Goal: Task Accomplishment & Management: Manage account settings

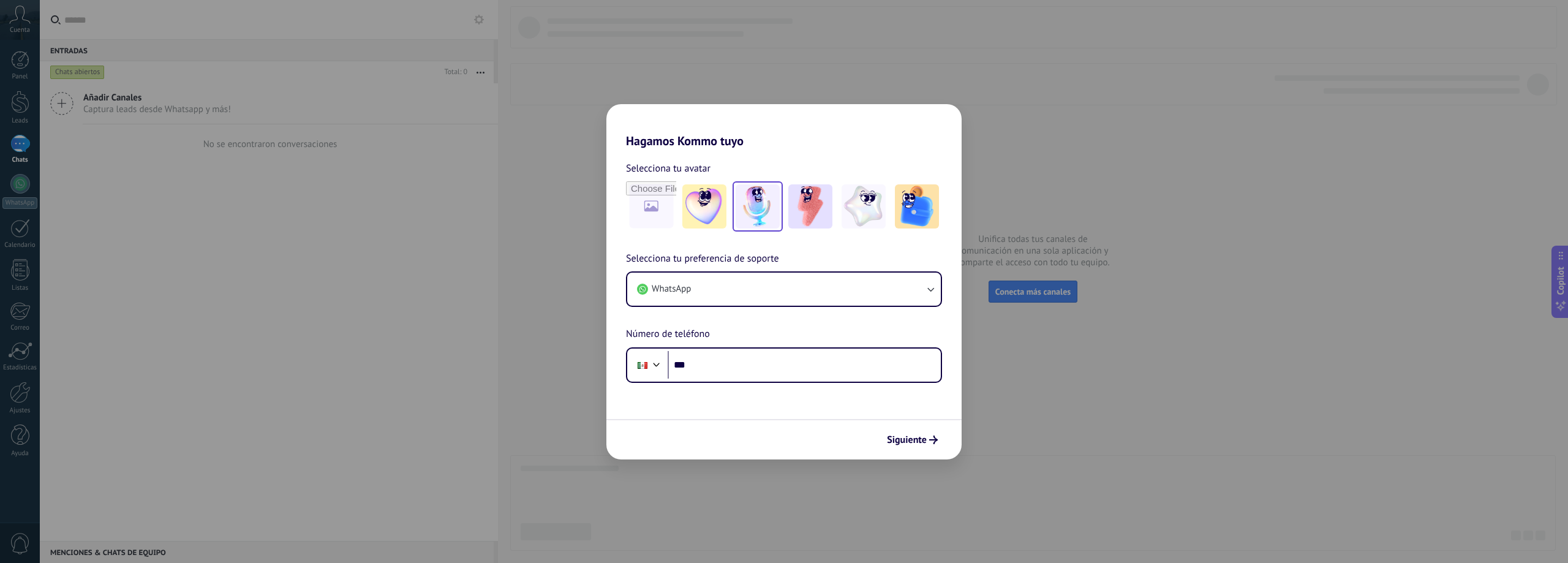
click at [759, 201] on img at bounding box center [757, 206] width 44 height 44
click at [631, 199] on input "file" at bounding box center [651, 206] width 48 height 48
click at [764, 208] on img at bounding box center [757, 206] width 44 height 44
click at [747, 289] on button "WhatsApp" at bounding box center [784, 289] width 314 height 33
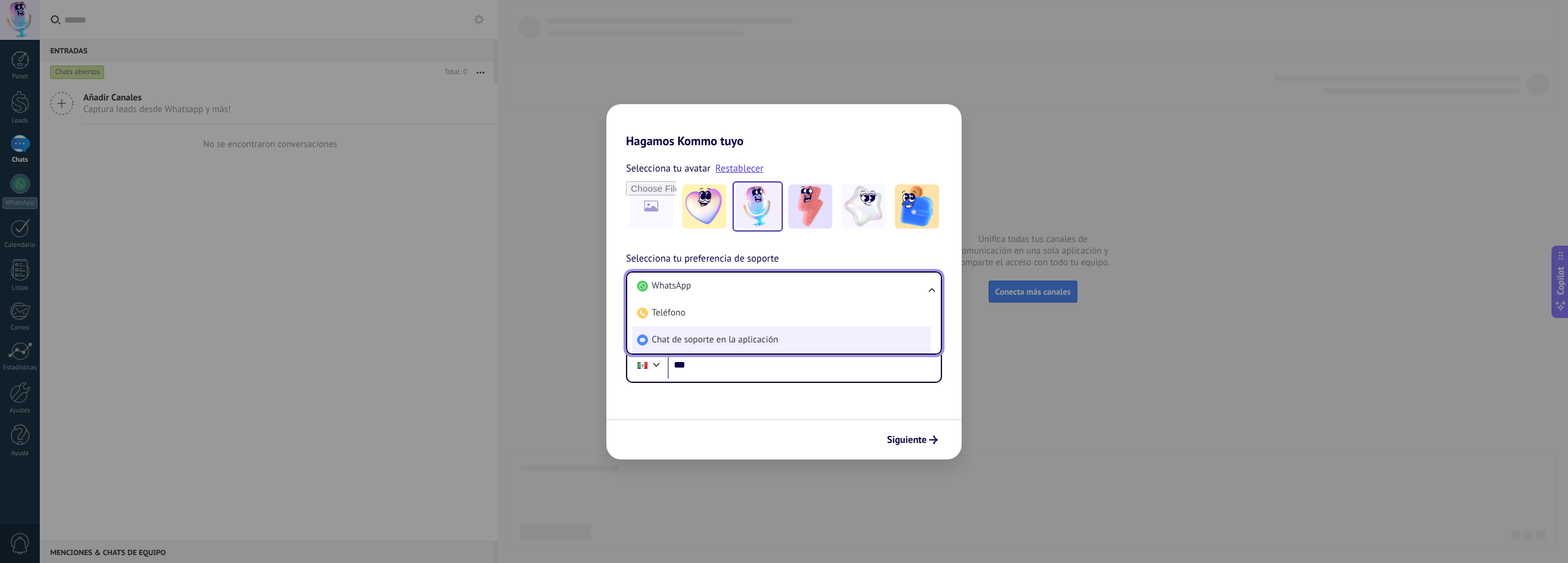
click at [748, 337] on span "Chat de soporte en la aplicación" at bounding box center [714, 340] width 127 height 12
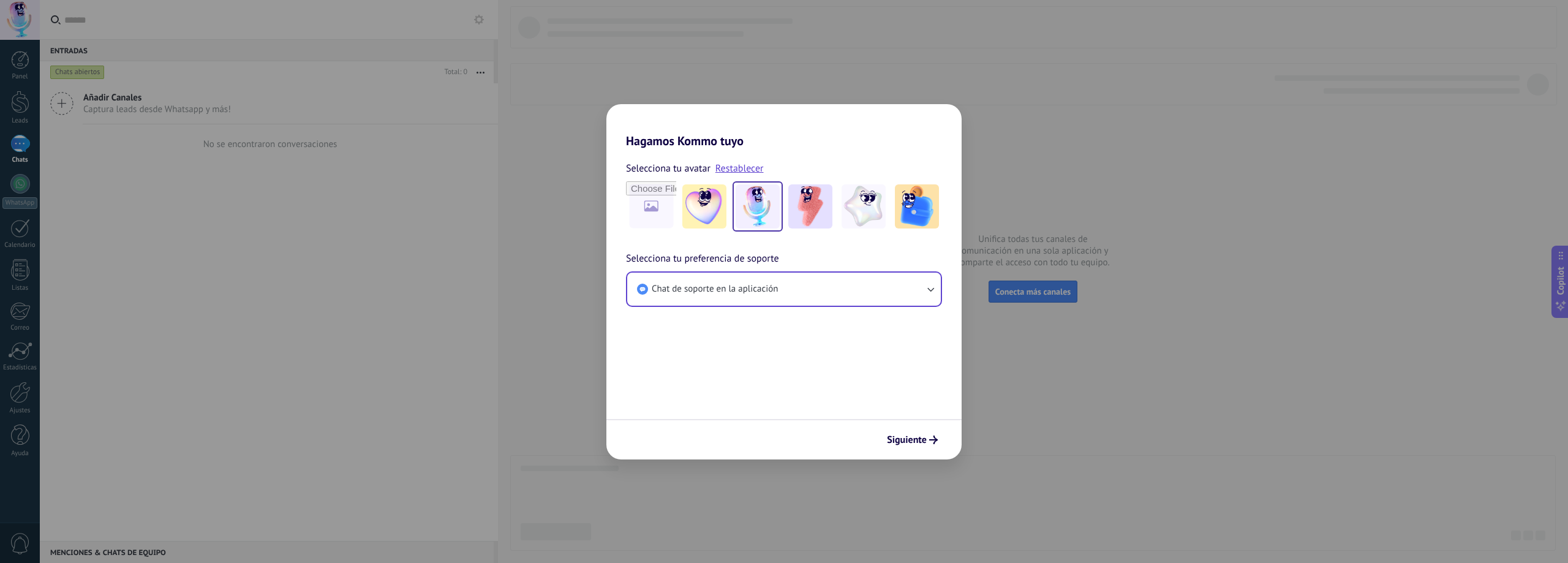
click at [748, 337] on form "Selecciona tu avatar Restablecer Selecciona tu preferencia de soporte Chat de s…" at bounding box center [784, 304] width 355 height 311
click at [761, 285] on span "Chat de soporte en la aplicación" at bounding box center [714, 289] width 127 height 12
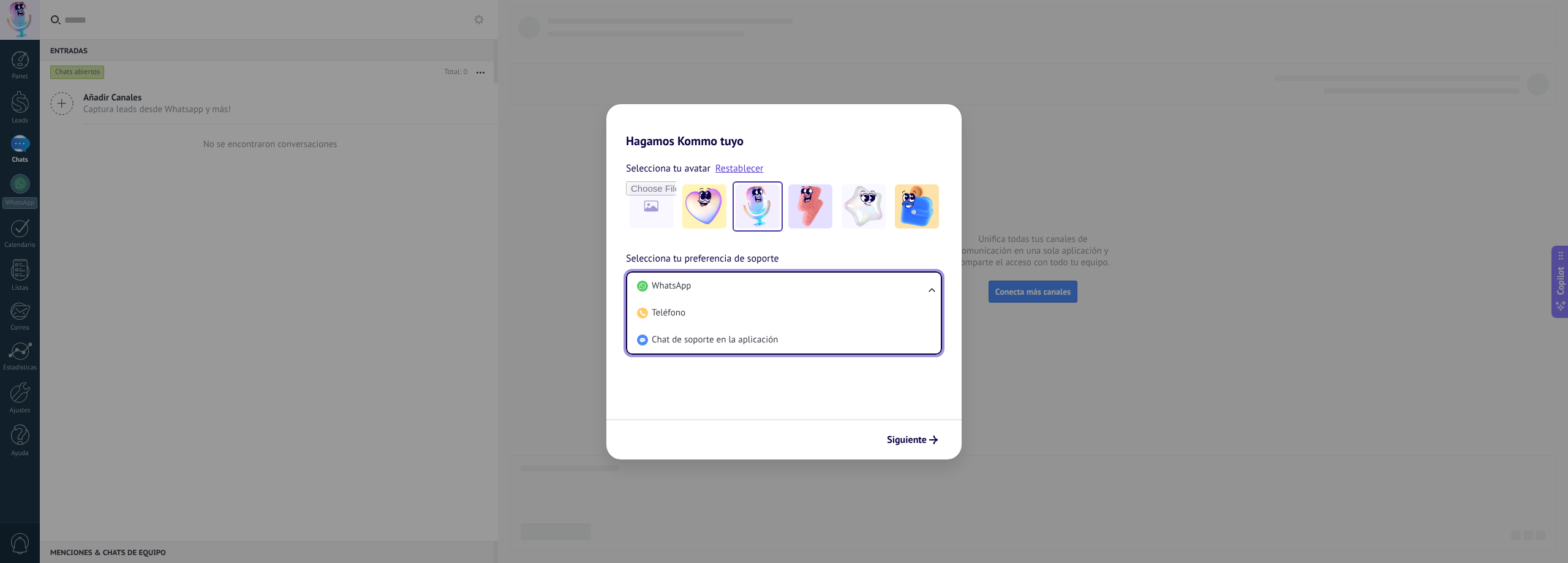
click at [868, 120] on h2 "Hagamos Kommo tuyo" at bounding box center [784, 126] width 355 height 44
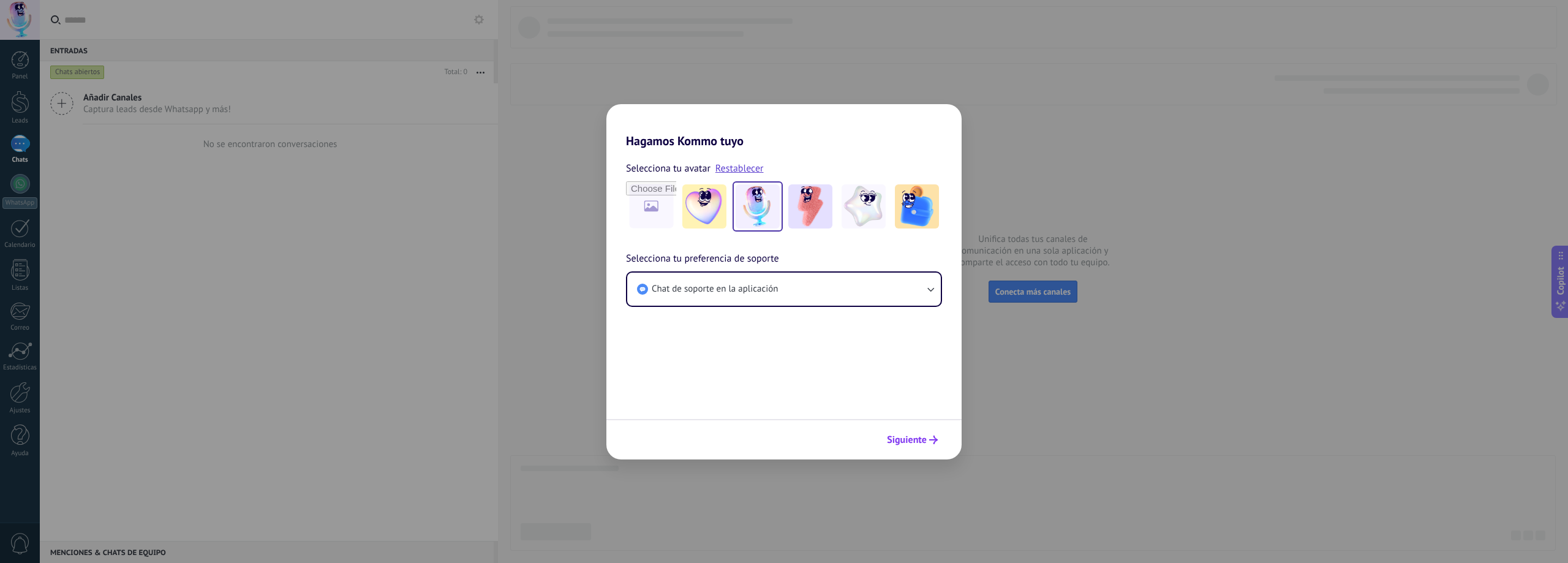
click at [898, 436] on span "Siguiente" at bounding box center [907, 439] width 40 height 8
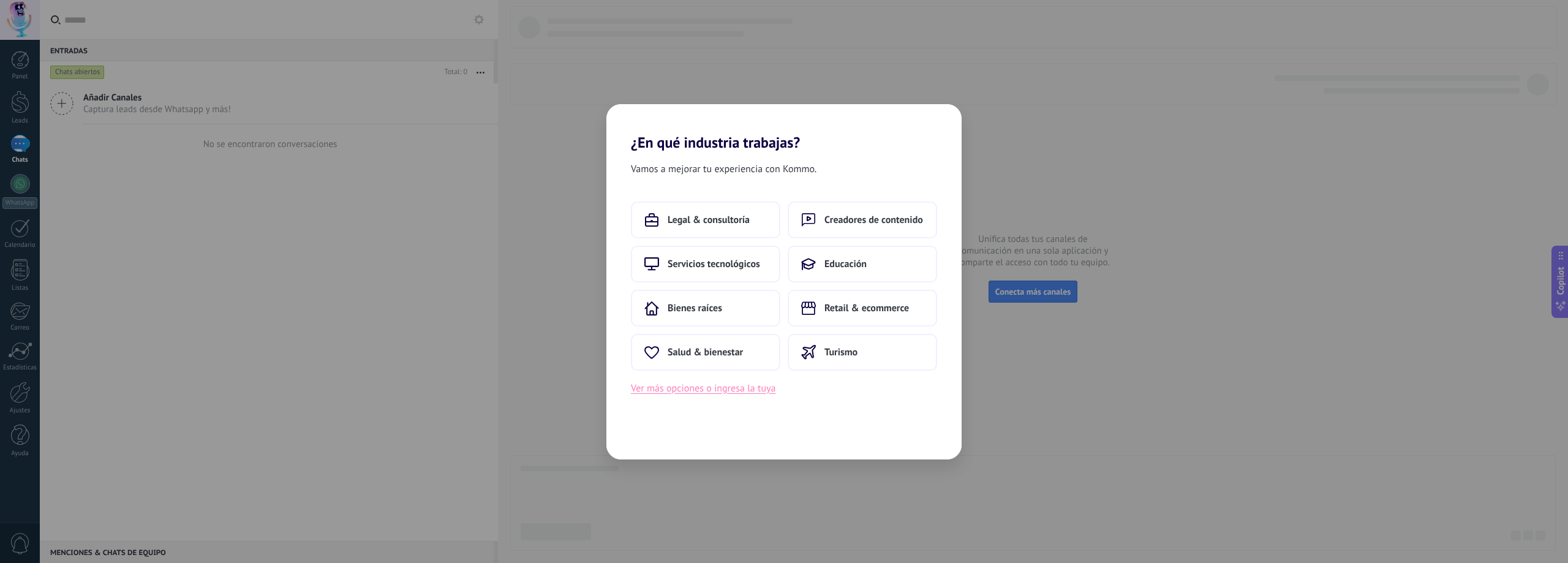
click at [707, 393] on button "Ver más opciones o ingresa la tuya" at bounding box center [703, 388] width 145 height 16
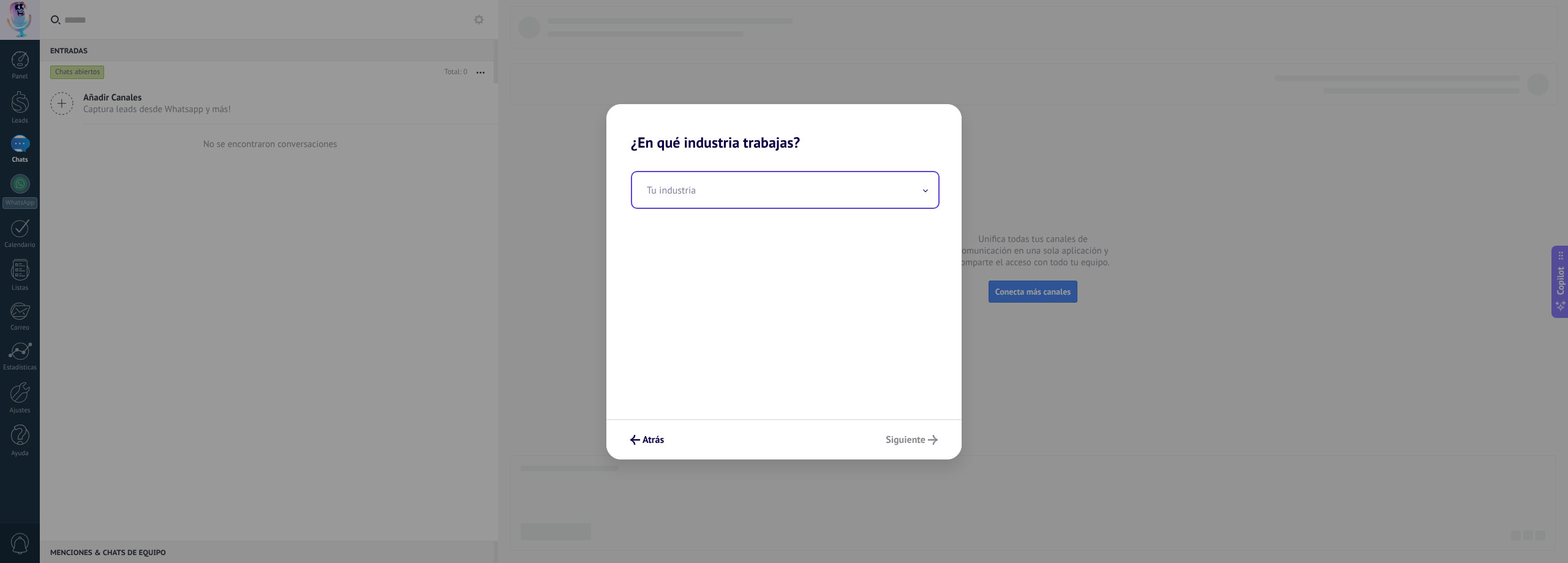
click at [769, 184] on input "text" at bounding box center [786, 189] width 306 height 36
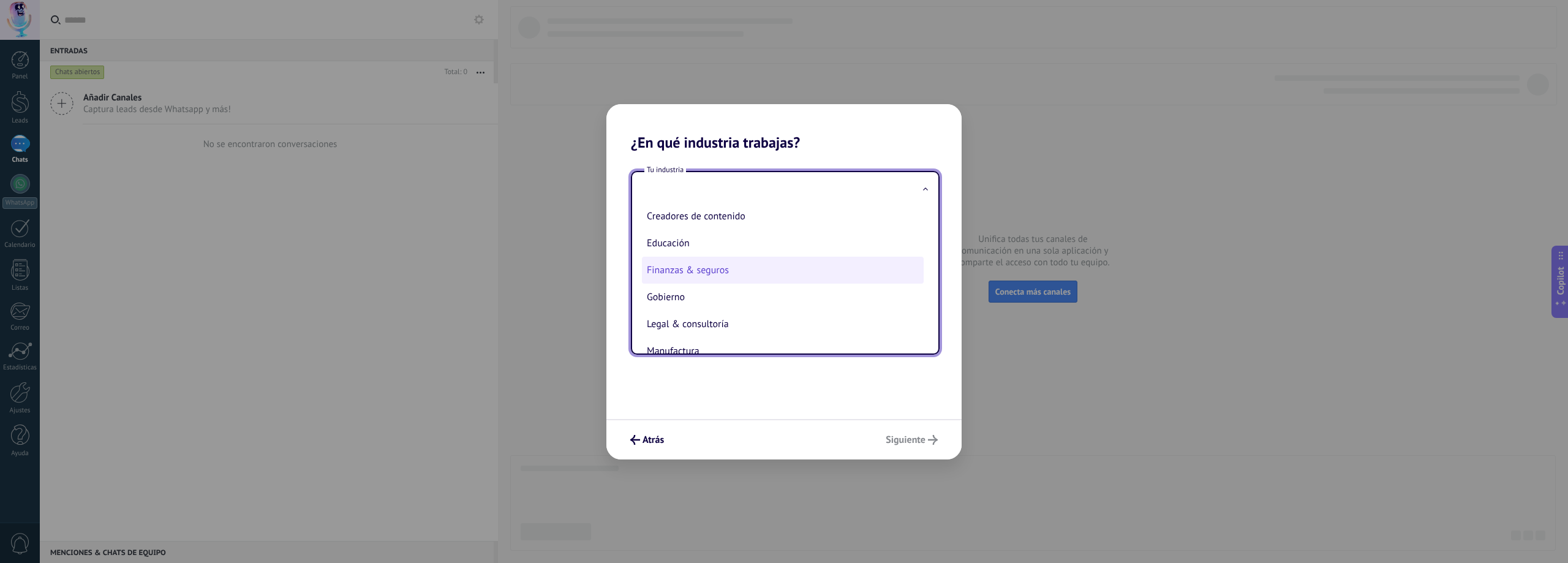
scroll to position [123, 0]
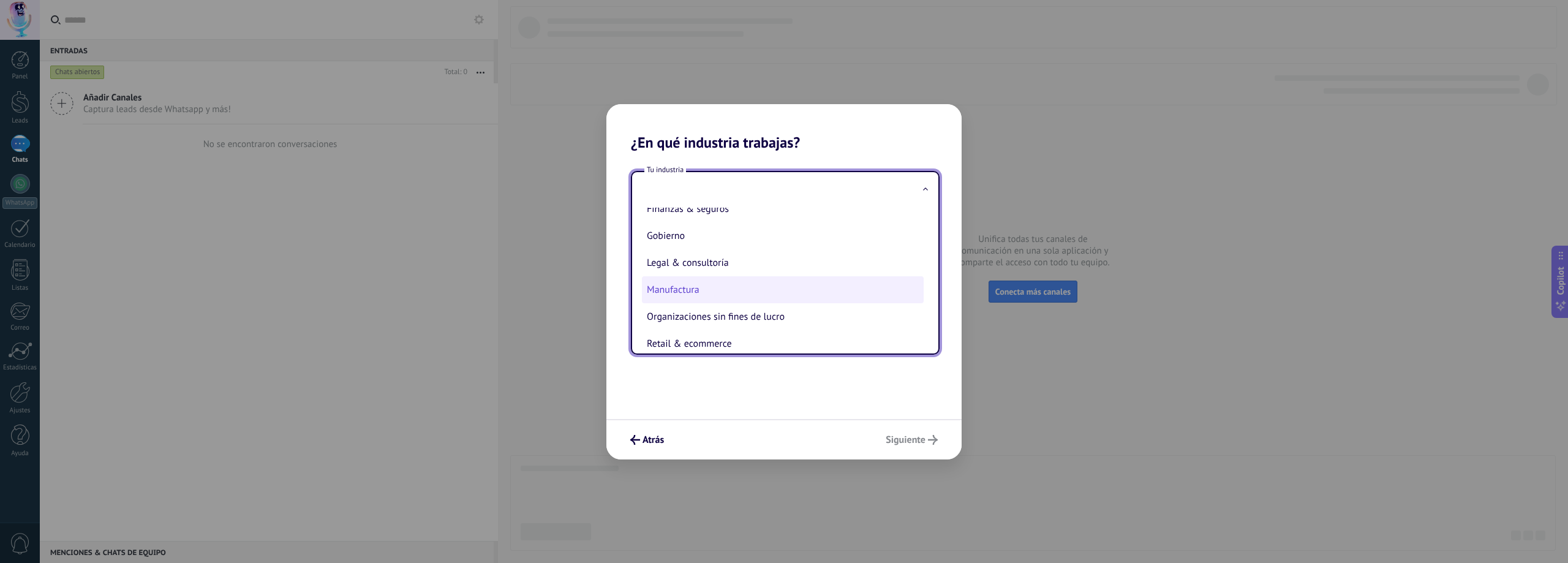
click at [725, 281] on li "Manufactura" at bounding box center [782, 290] width 282 height 27
type input "**********"
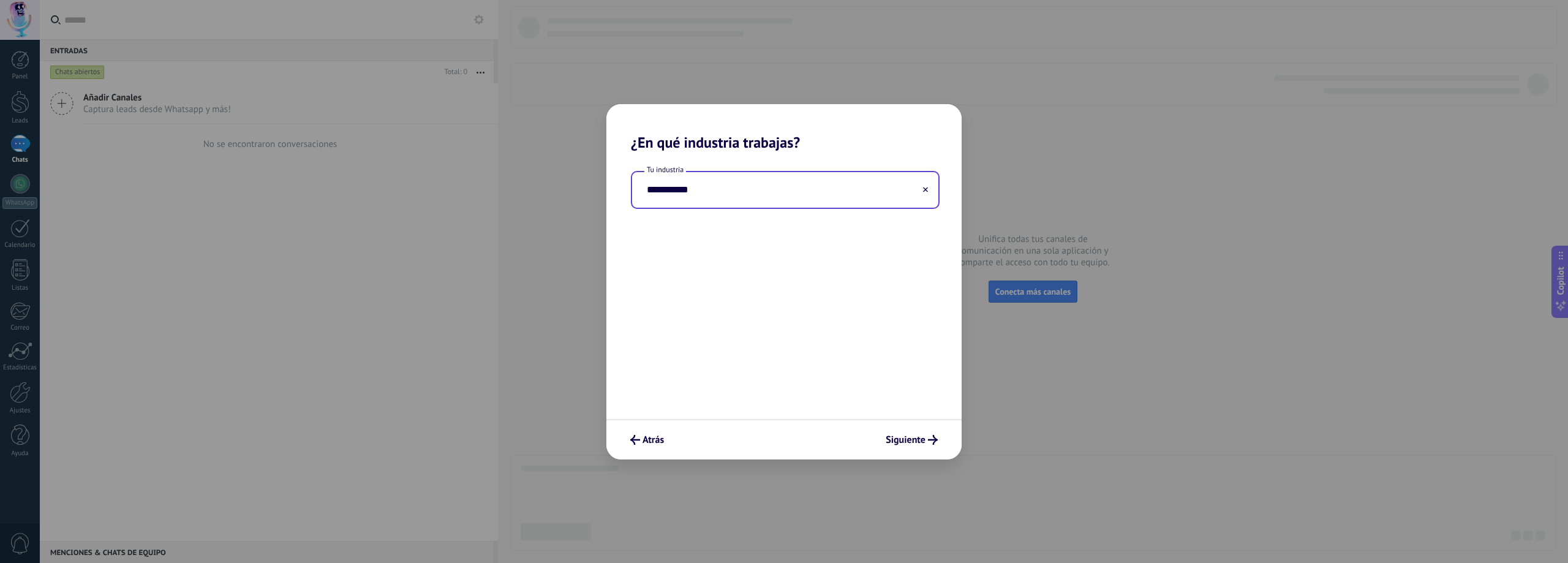
click at [822, 193] on input "**********" at bounding box center [786, 189] width 306 height 36
click at [833, 183] on input "**********" at bounding box center [786, 189] width 306 height 36
click at [914, 189] on input "**********" at bounding box center [786, 189] width 306 height 36
click at [782, 197] on input "**********" at bounding box center [786, 189] width 306 height 36
click at [926, 194] on button at bounding box center [926, 189] width 6 height 11
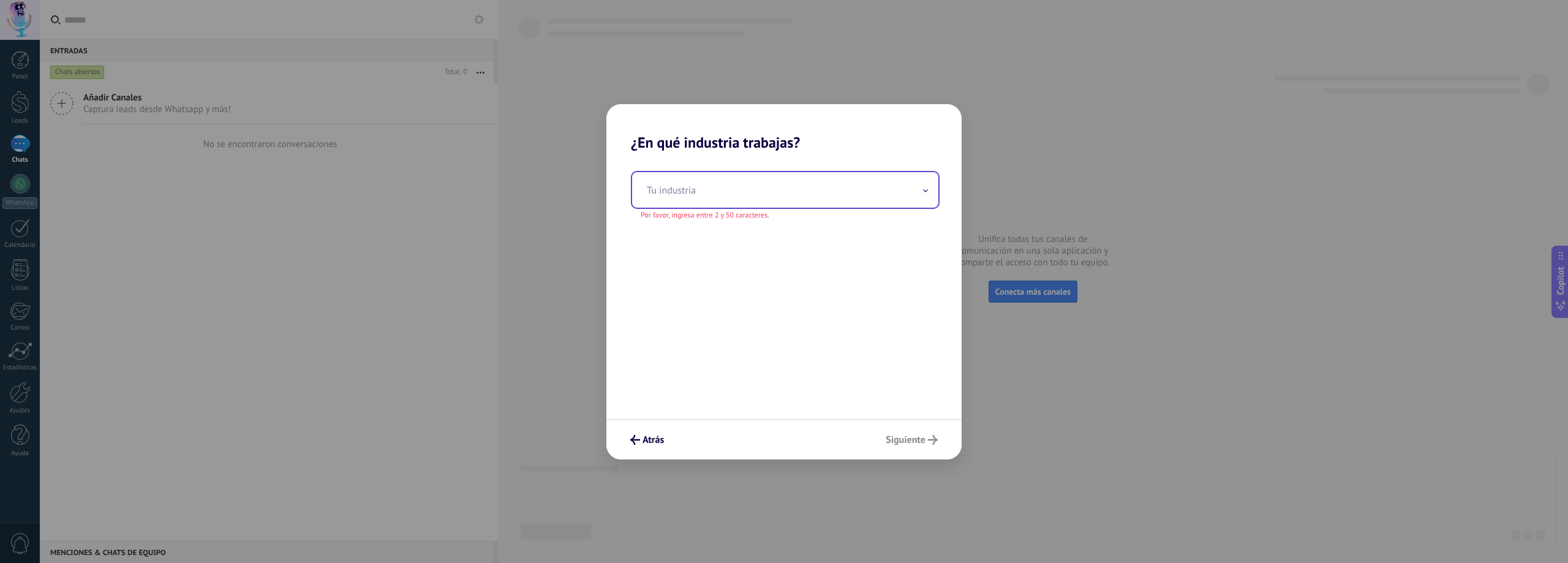
click at [864, 186] on input "text" at bounding box center [786, 189] width 306 height 36
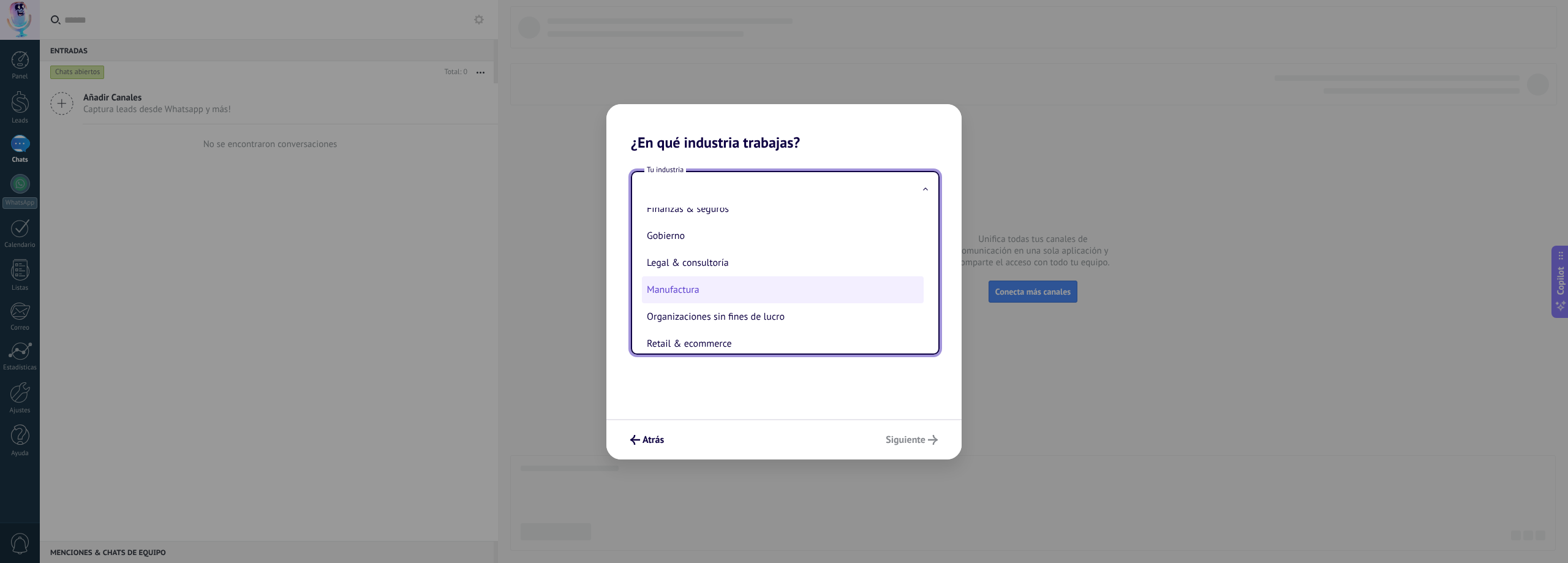
click at [718, 284] on li "Manufactura" at bounding box center [782, 290] width 282 height 27
type input "**********"
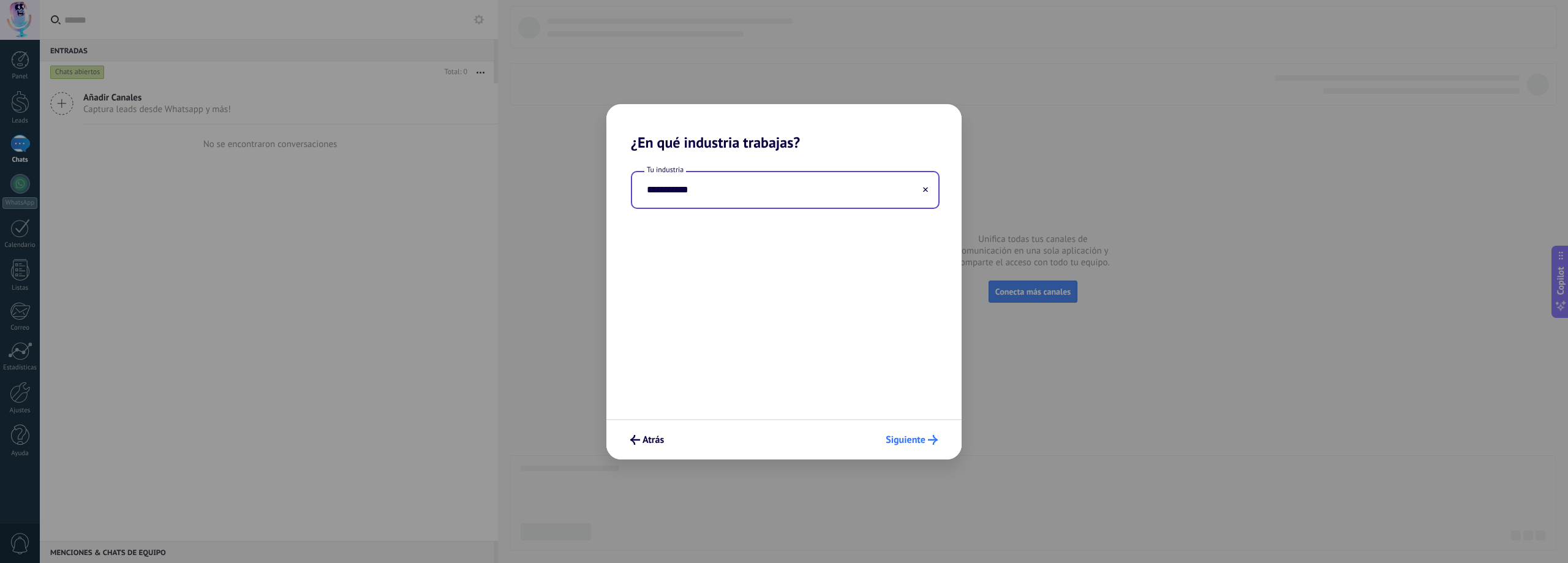
click at [914, 443] on span "Siguiente" at bounding box center [905, 439] width 40 height 8
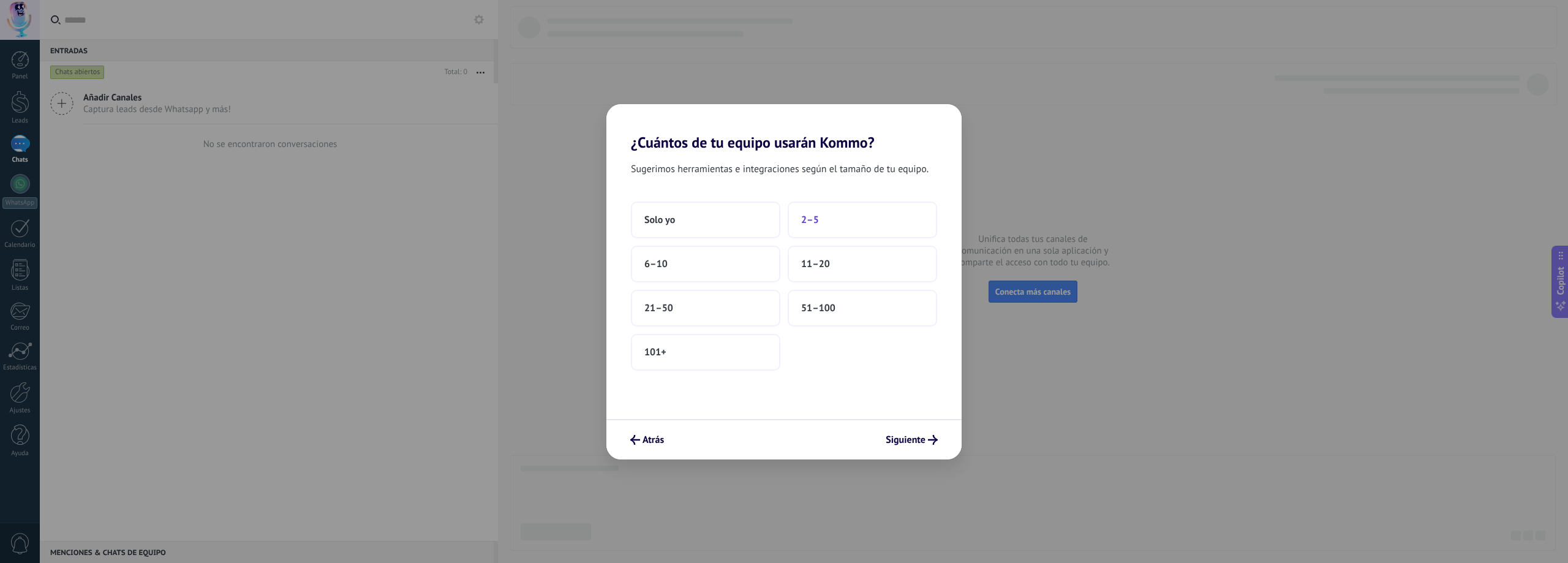
click at [849, 222] on button "2–5" at bounding box center [862, 220] width 149 height 37
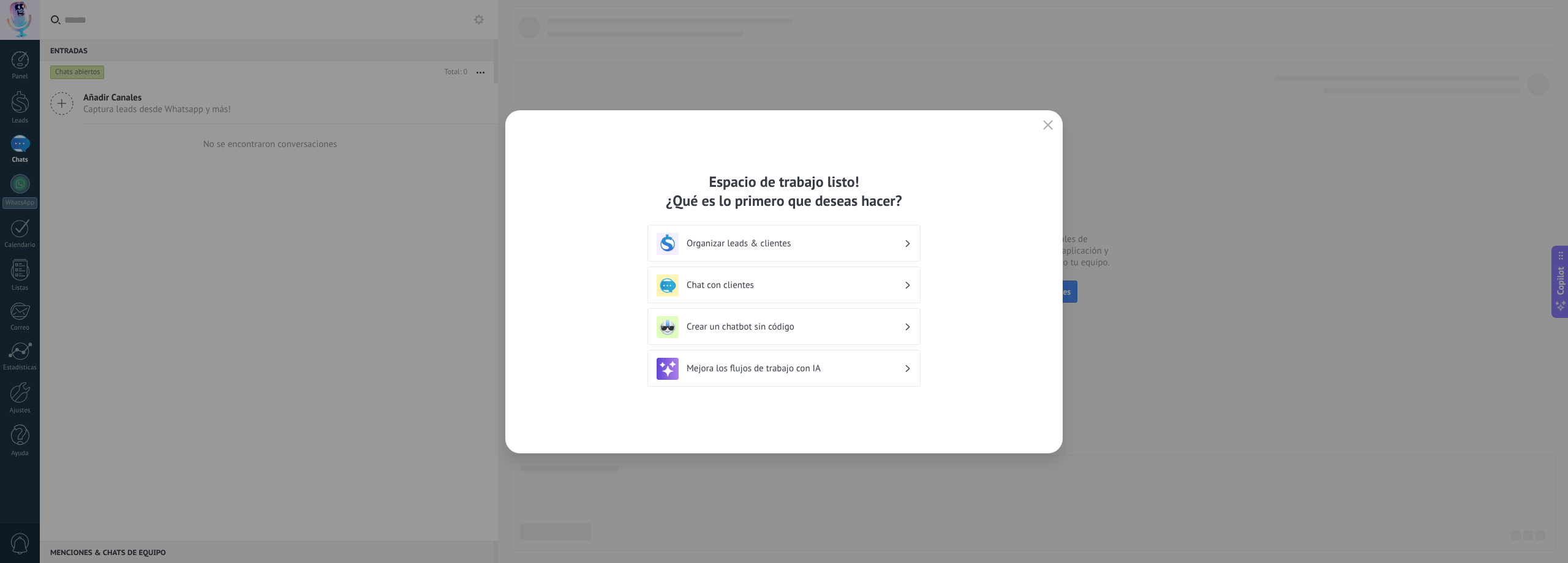
click at [907, 284] on icon at bounding box center [908, 286] width 5 height 8
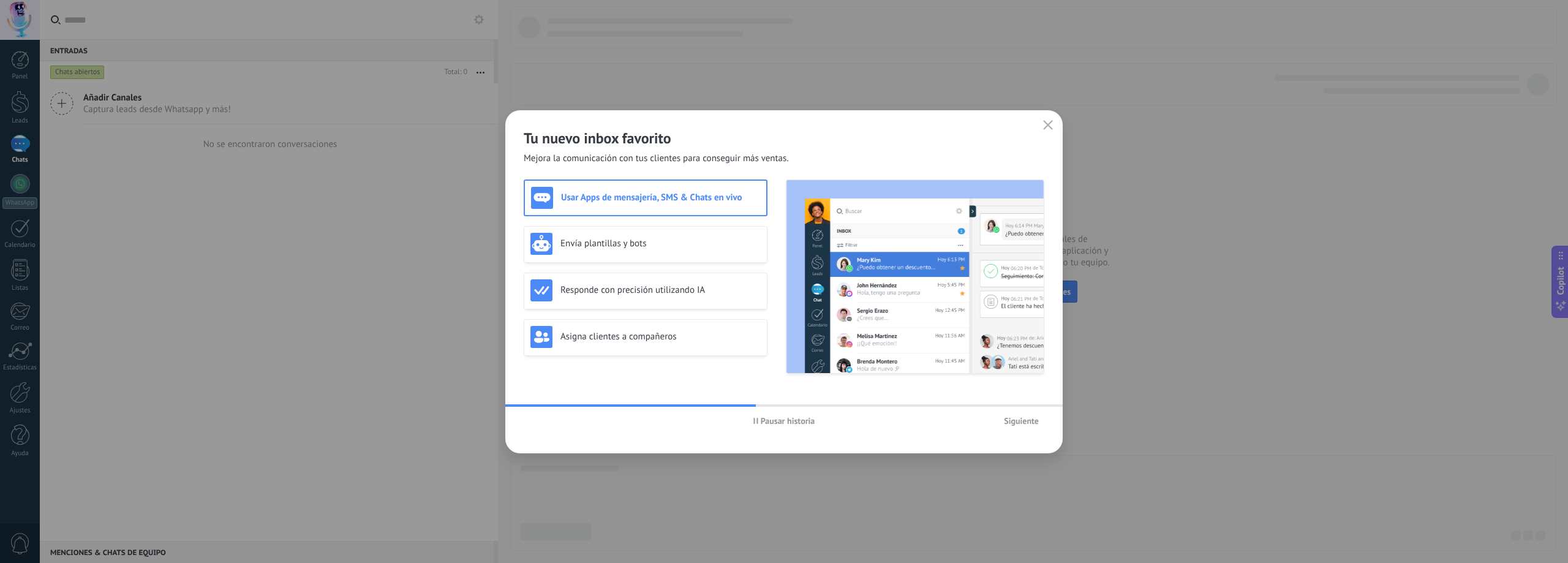
click at [773, 418] on span "Pausar historia" at bounding box center [788, 421] width 55 height 8
click at [1027, 421] on span "Siguiente" at bounding box center [1021, 421] width 35 height 8
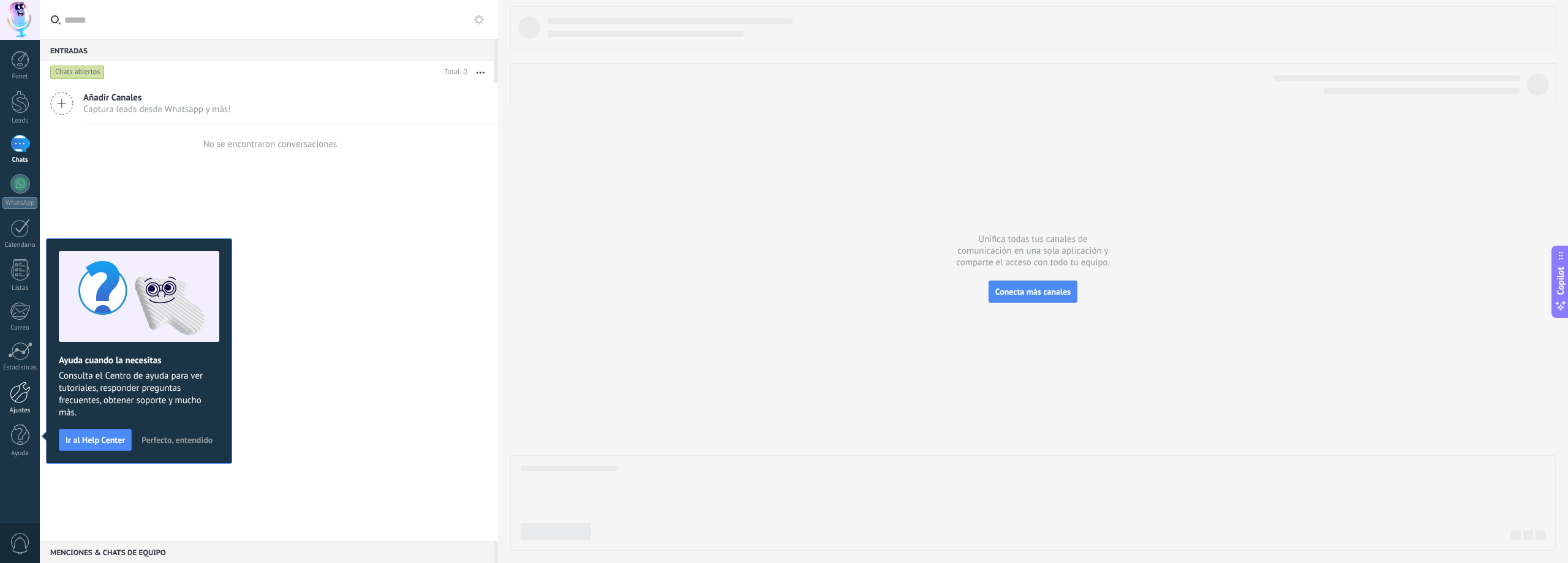
click at [25, 393] on div at bounding box center [20, 393] width 20 height 21
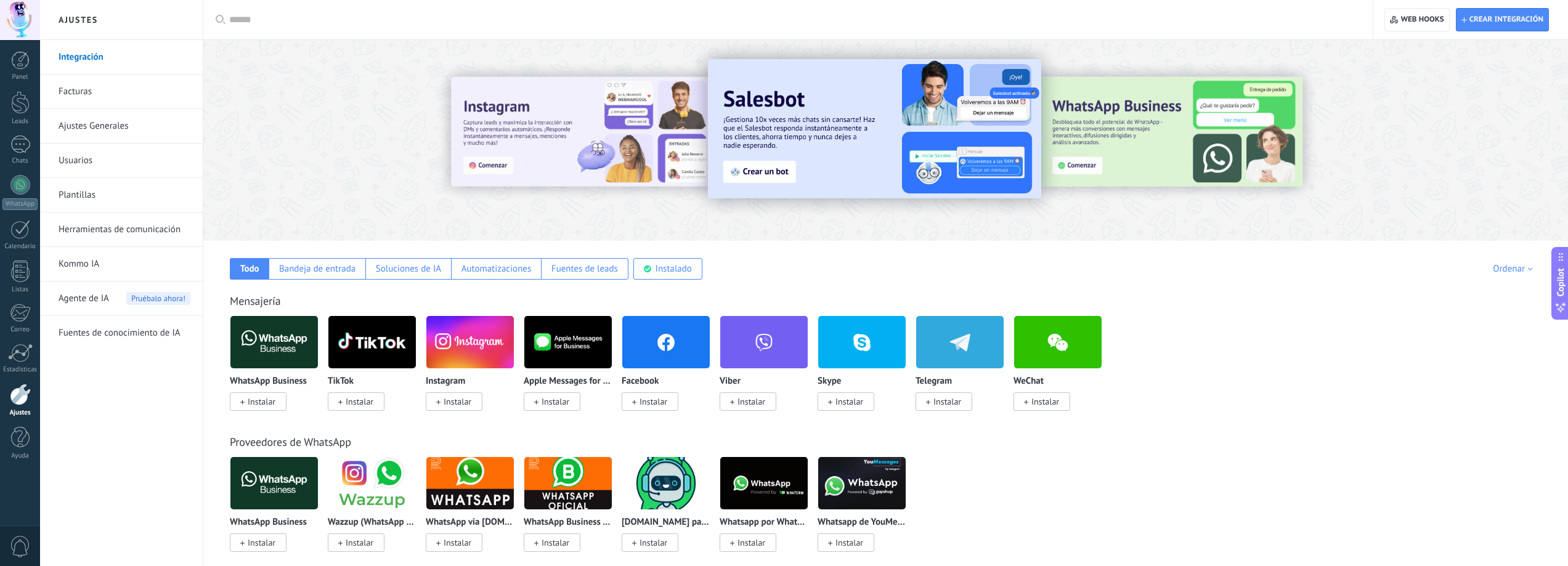
click at [309, 18] on input "text" at bounding box center [792, 20] width 1126 height 13
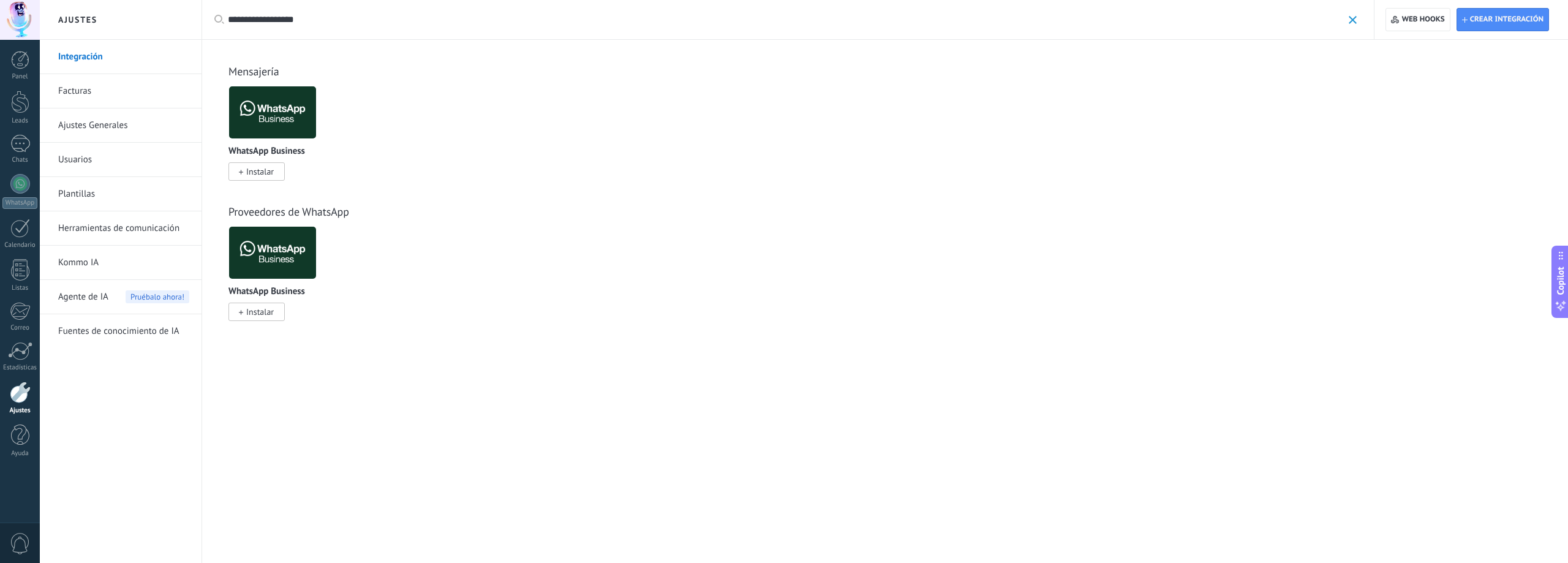
type input "**********"
click at [273, 108] on img at bounding box center [272, 112] width 87 height 59
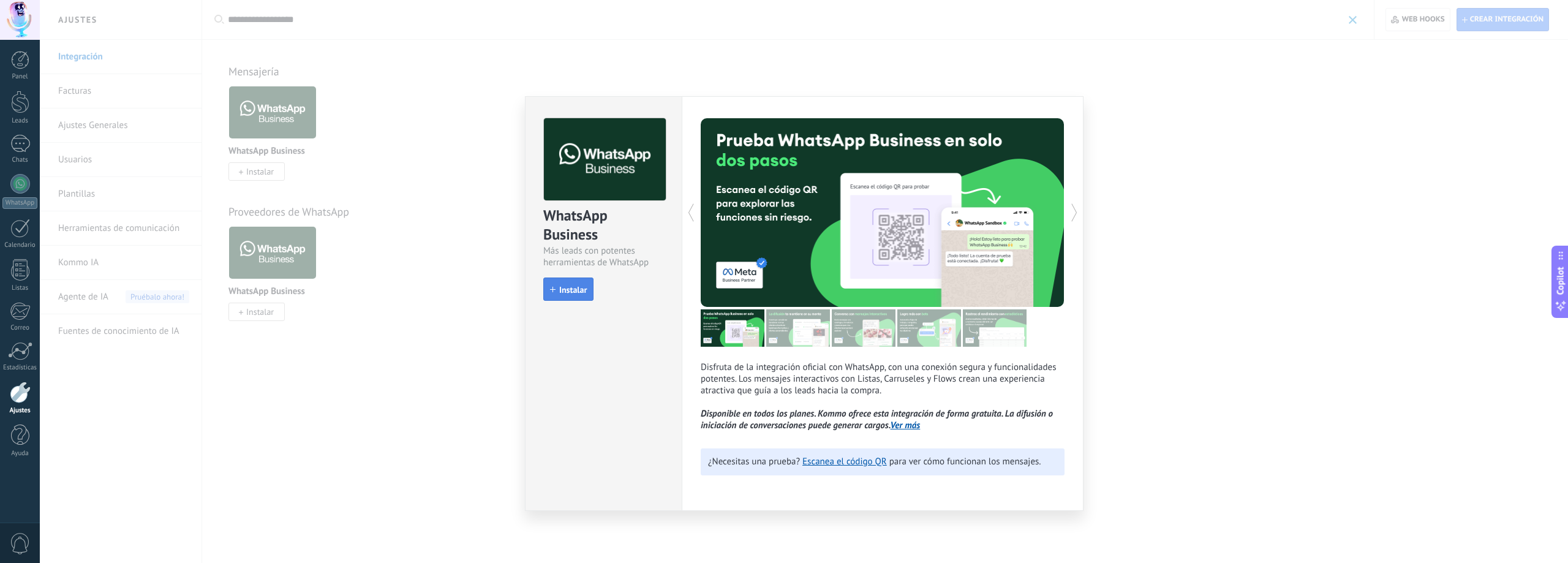
click at [570, 292] on span "Instalar" at bounding box center [573, 289] width 27 height 8
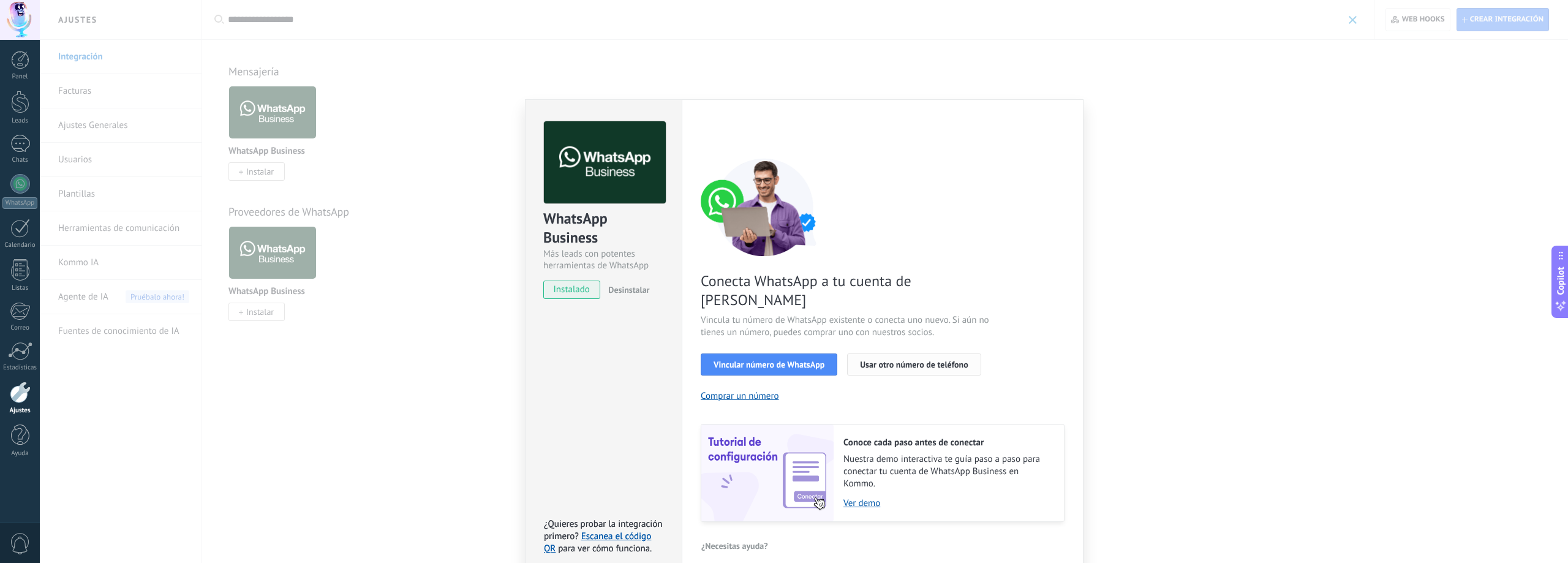
click at [917, 354] on button "Usar otro número de teléfono" at bounding box center [914, 364] width 133 height 22
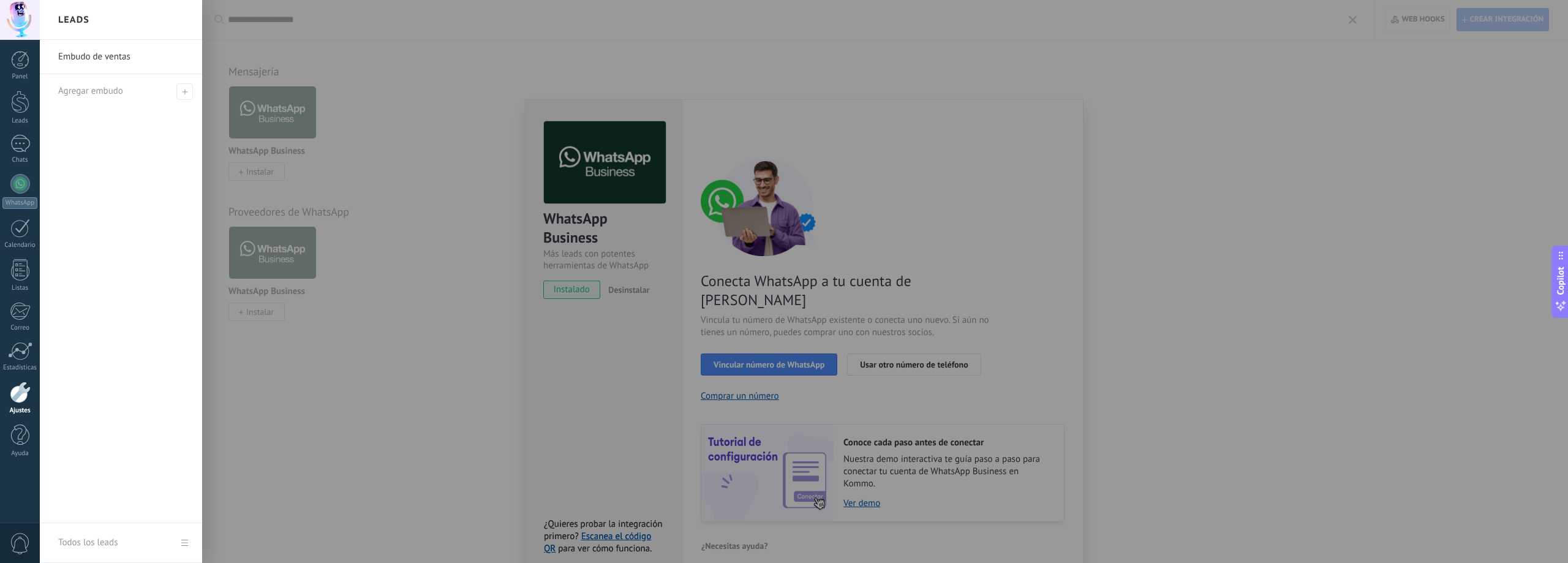
click at [879, 194] on div at bounding box center [824, 281] width 1568 height 563
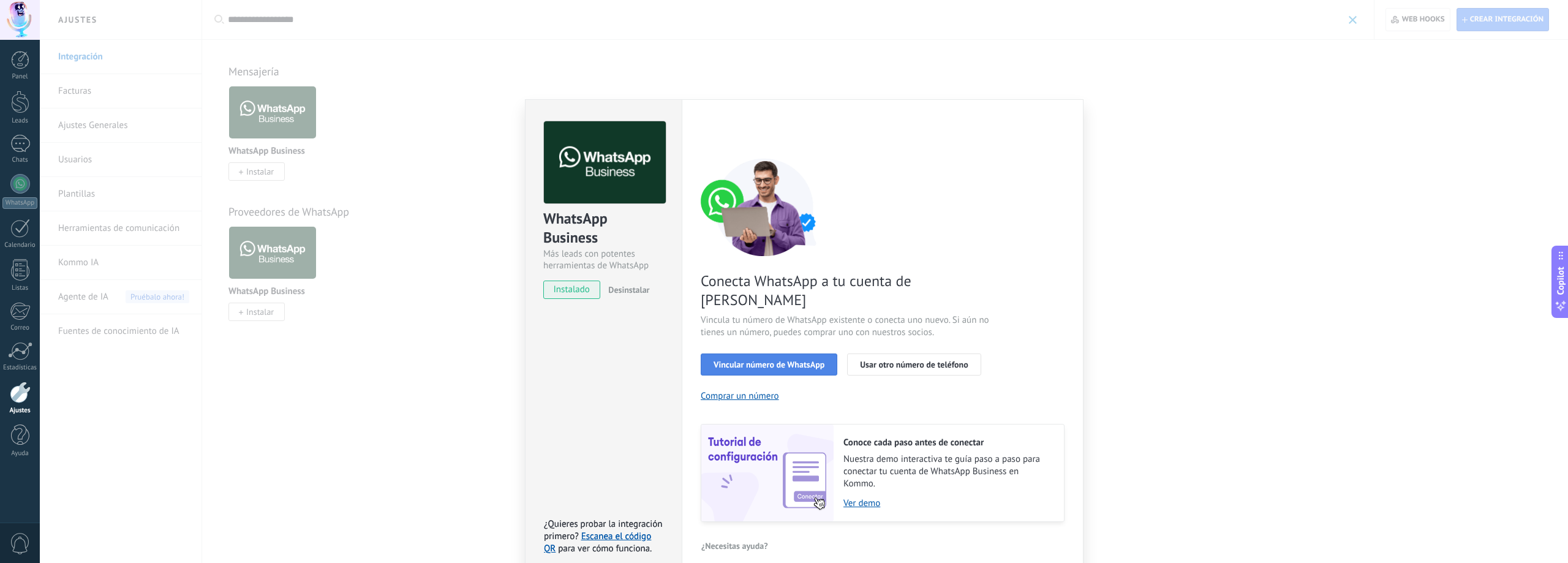
click at [739, 360] on span "Vincular número de WhatsApp" at bounding box center [769, 364] width 111 height 8
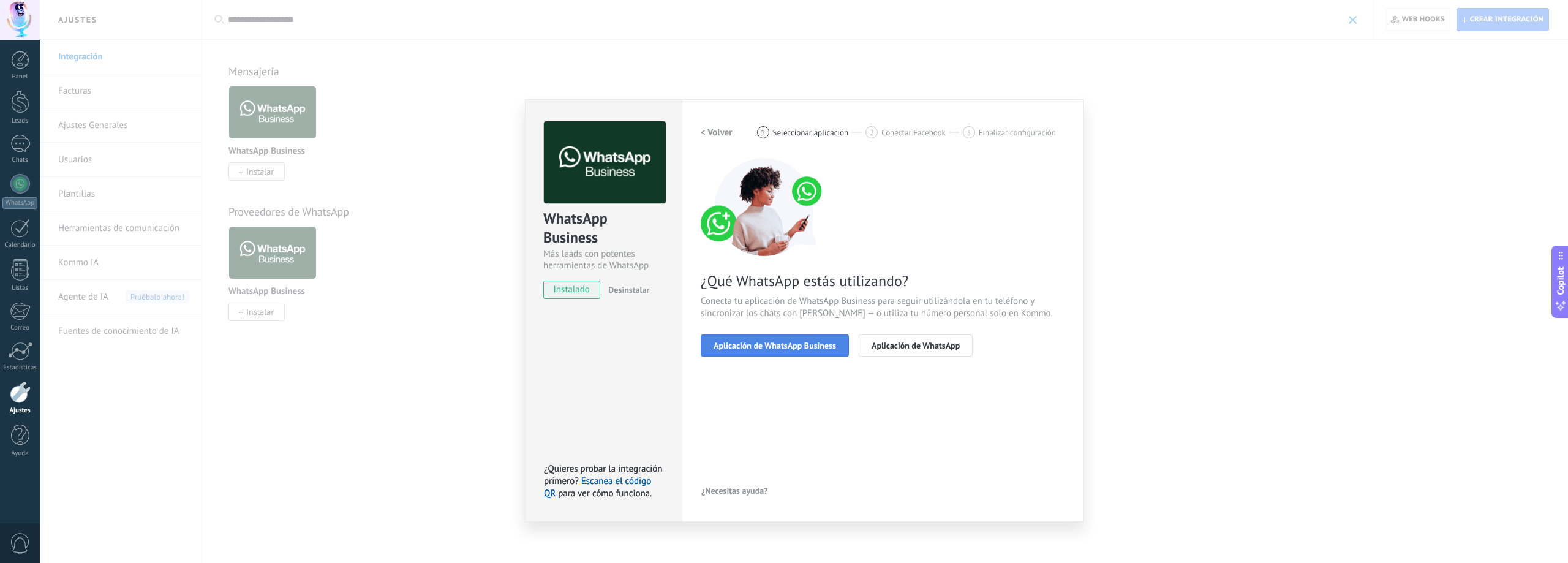
click at [819, 347] on span "Aplicación de WhatsApp Business" at bounding box center [775, 345] width 123 height 8
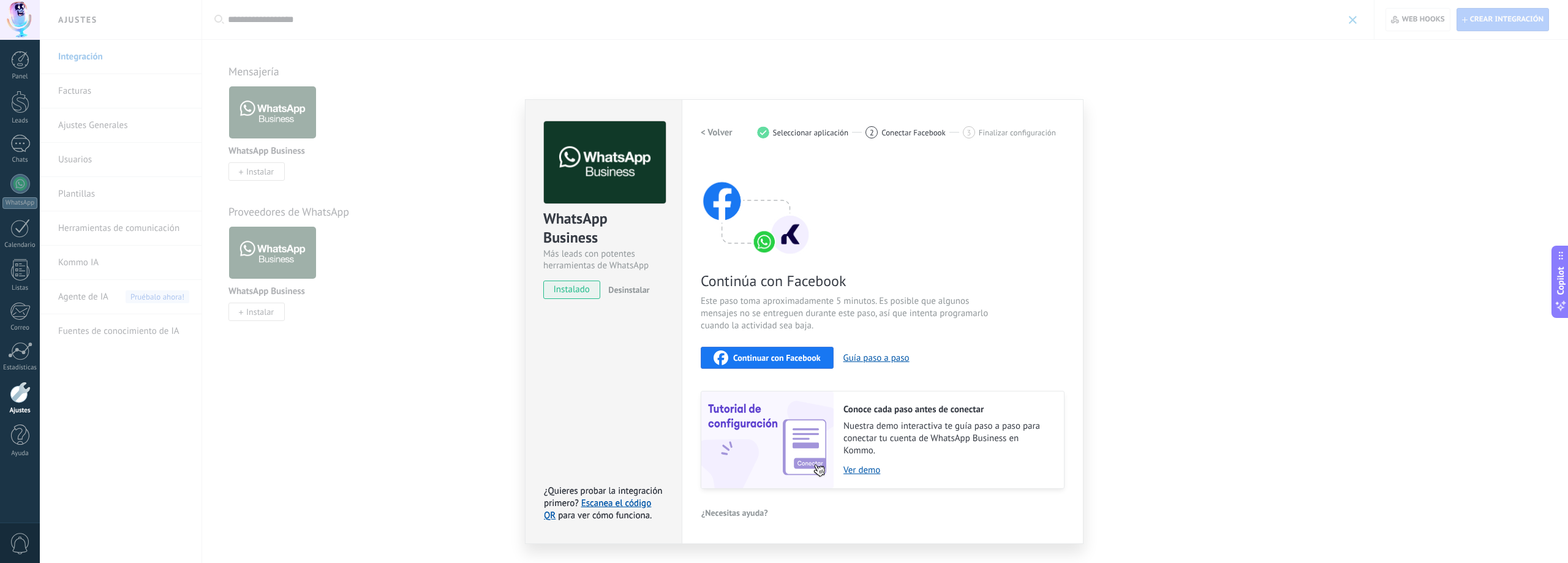
click at [746, 354] on span "Continuar con Facebook" at bounding box center [777, 358] width 88 height 8
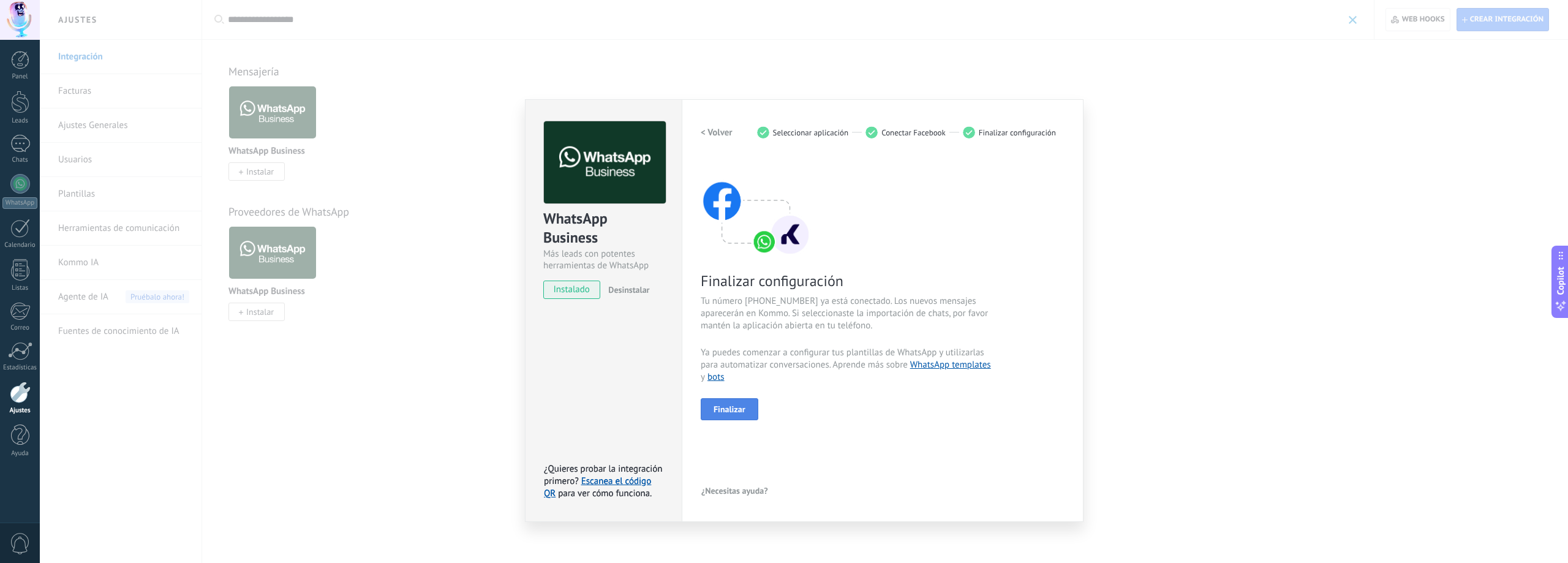
click at [727, 411] on span "Finalizar" at bounding box center [729, 409] width 32 height 8
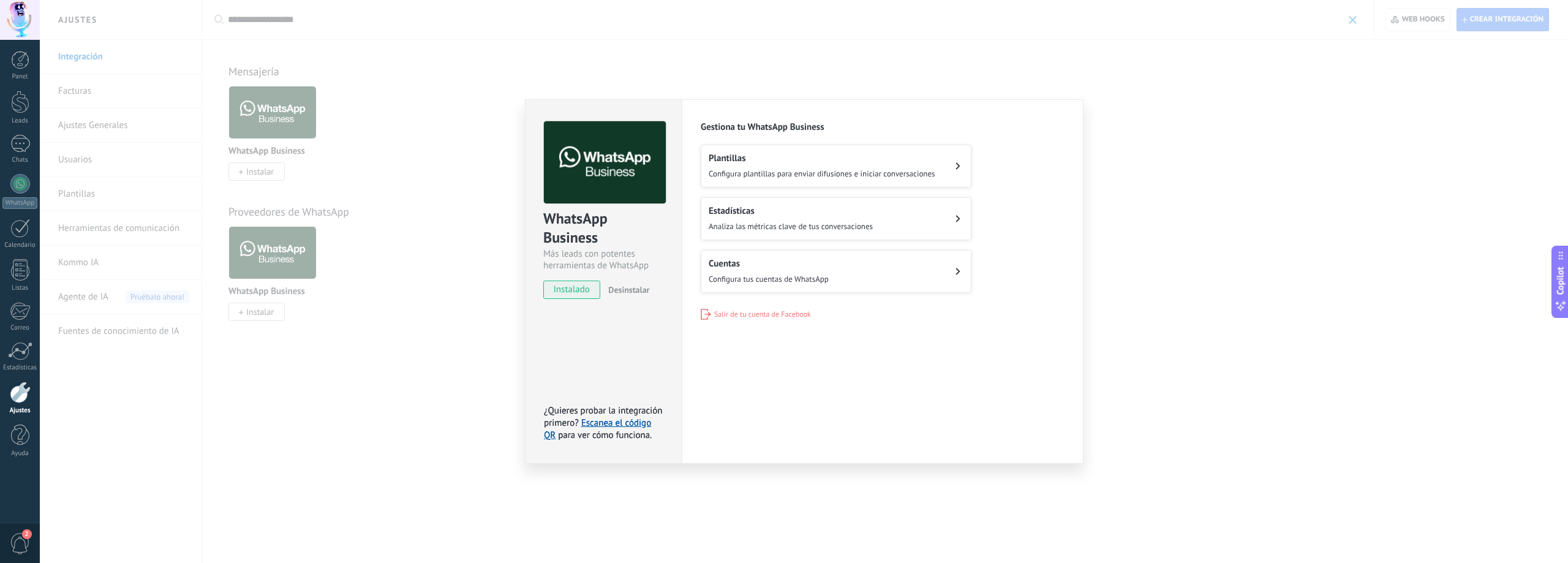
click at [1133, 174] on div "WhatsApp Business Más leads con potentes herramientas de WhatsApp instalado Des…" at bounding box center [804, 281] width 1529 height 563
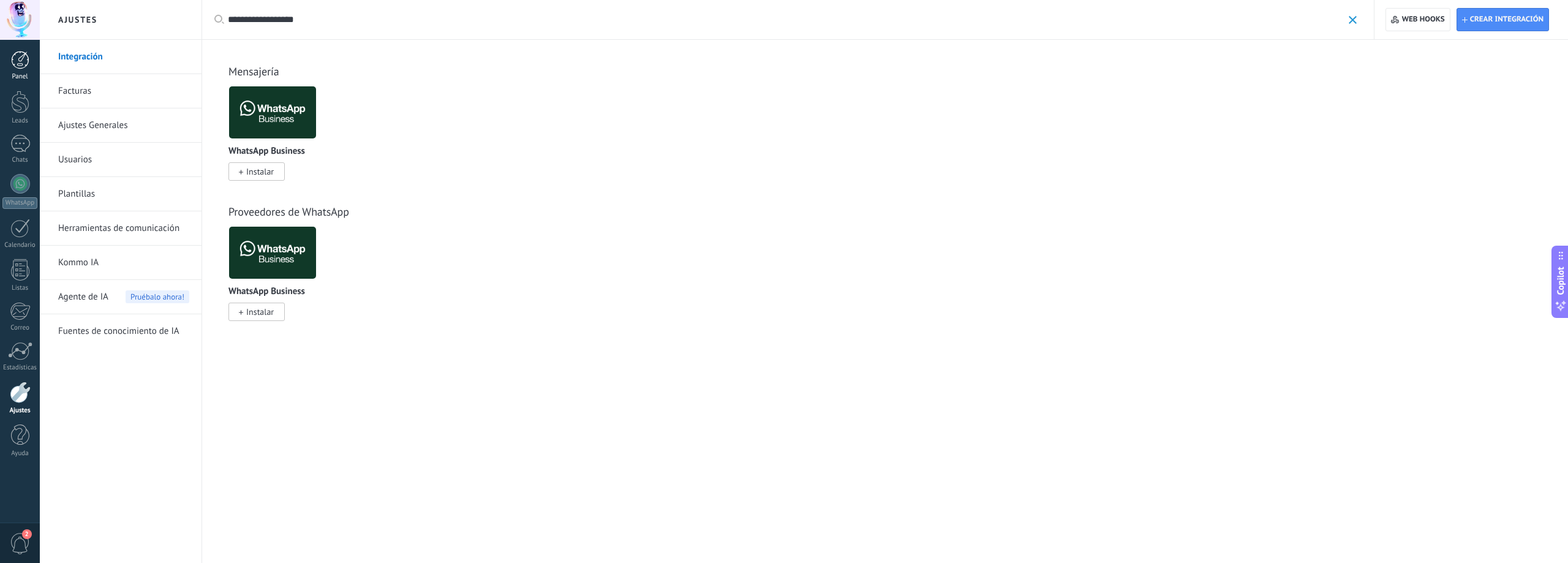
click at [26, 64] on div at bounding box center [20, 60] width 18 height 18
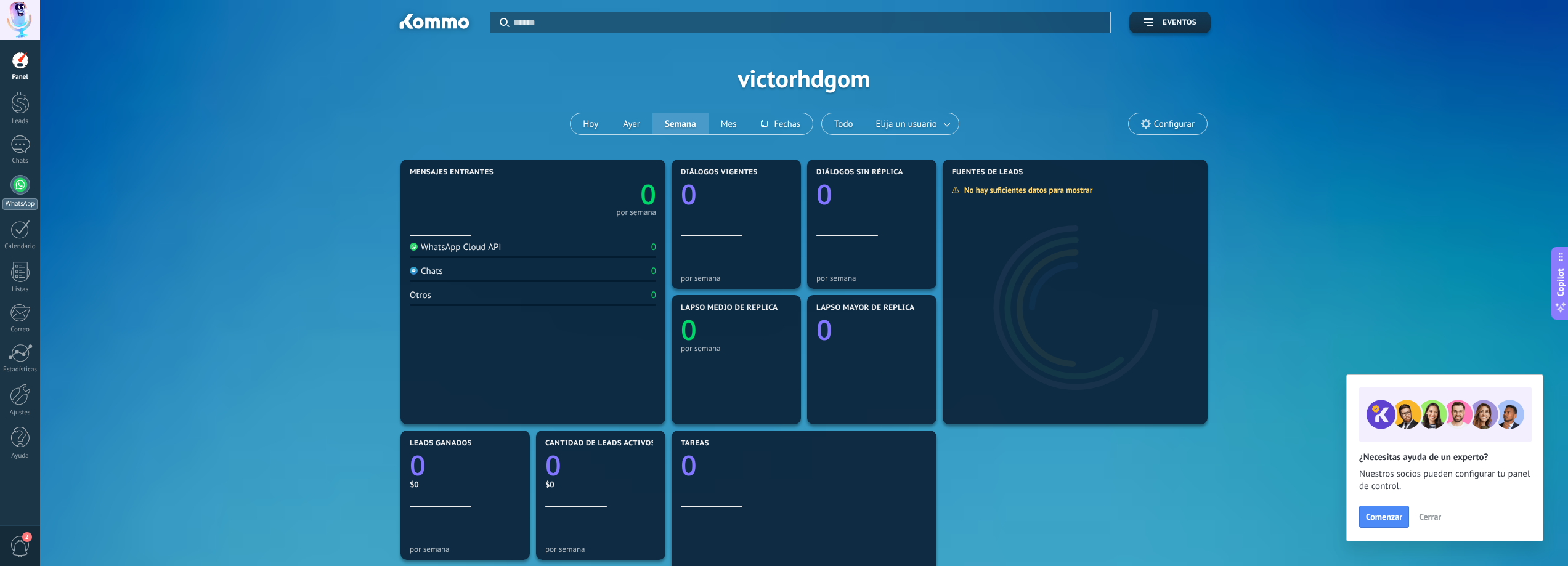
click at [27, 189] on div at bounding box center [21, 185] width 20 height 20
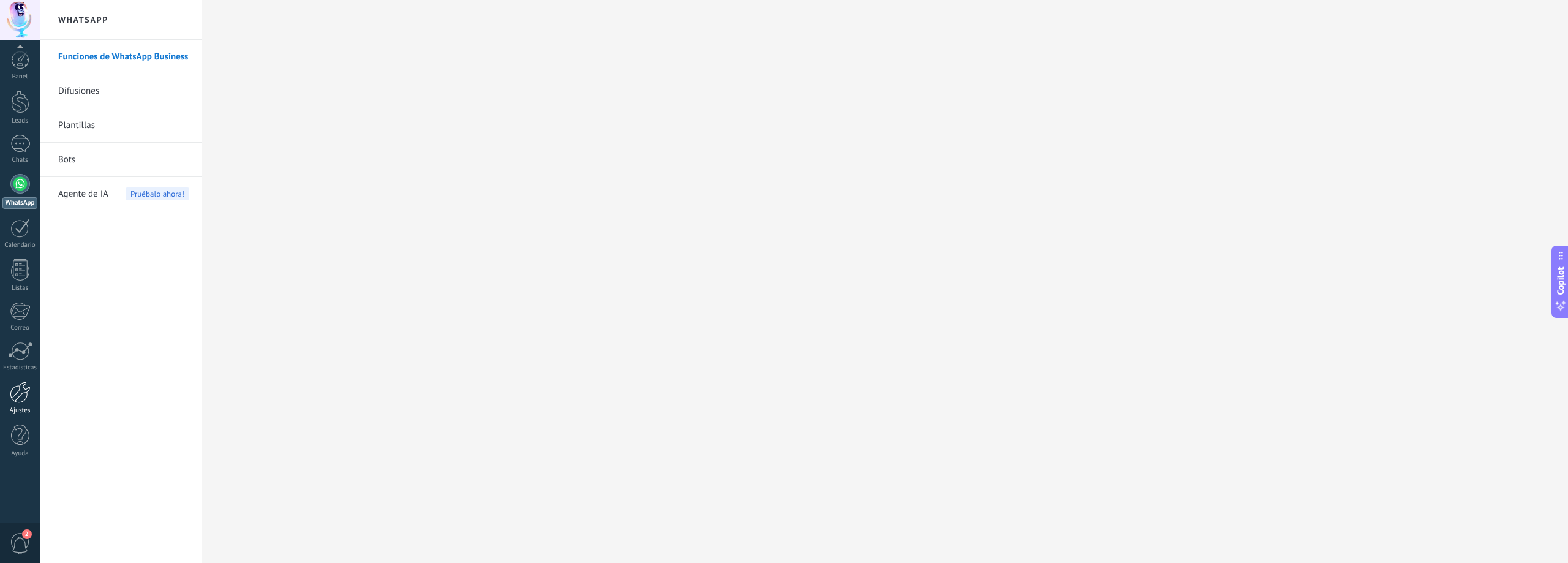
click at [21, 402] on div at bounding box center [20, 393] width 20 height 21
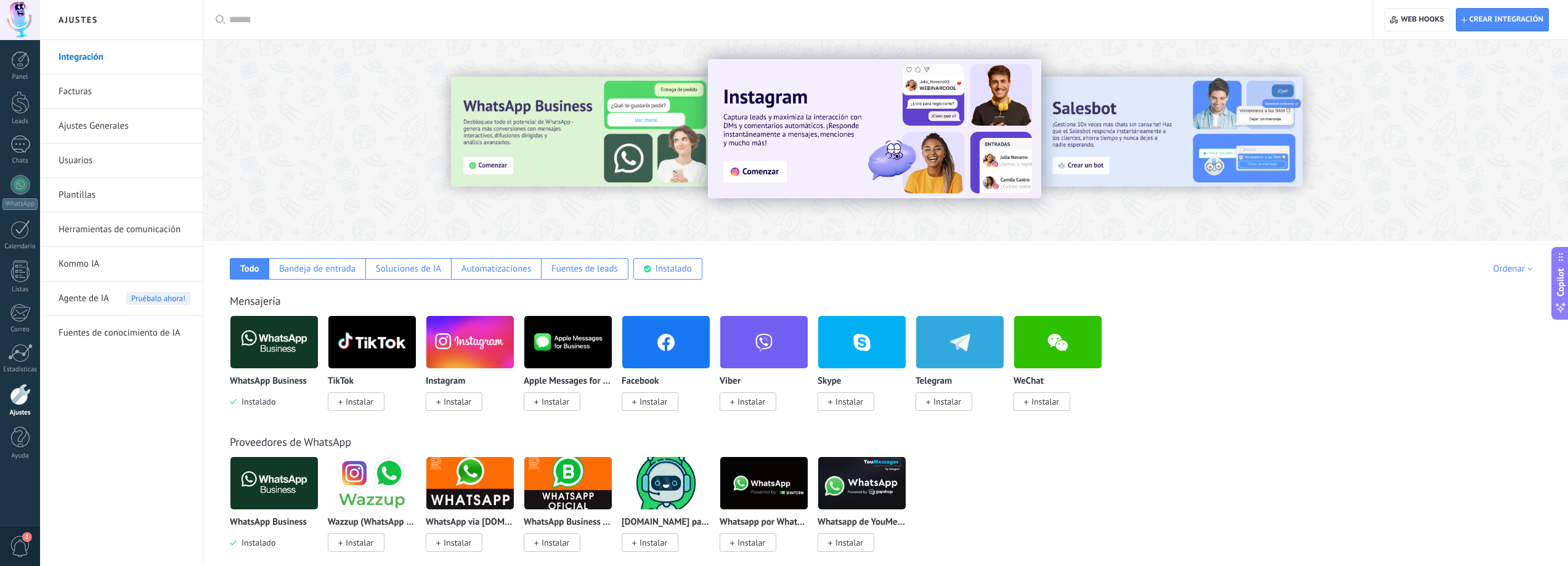
click at [104, 157] on link "Usuarios" at bounding box center [124, 160] width 132 height 34
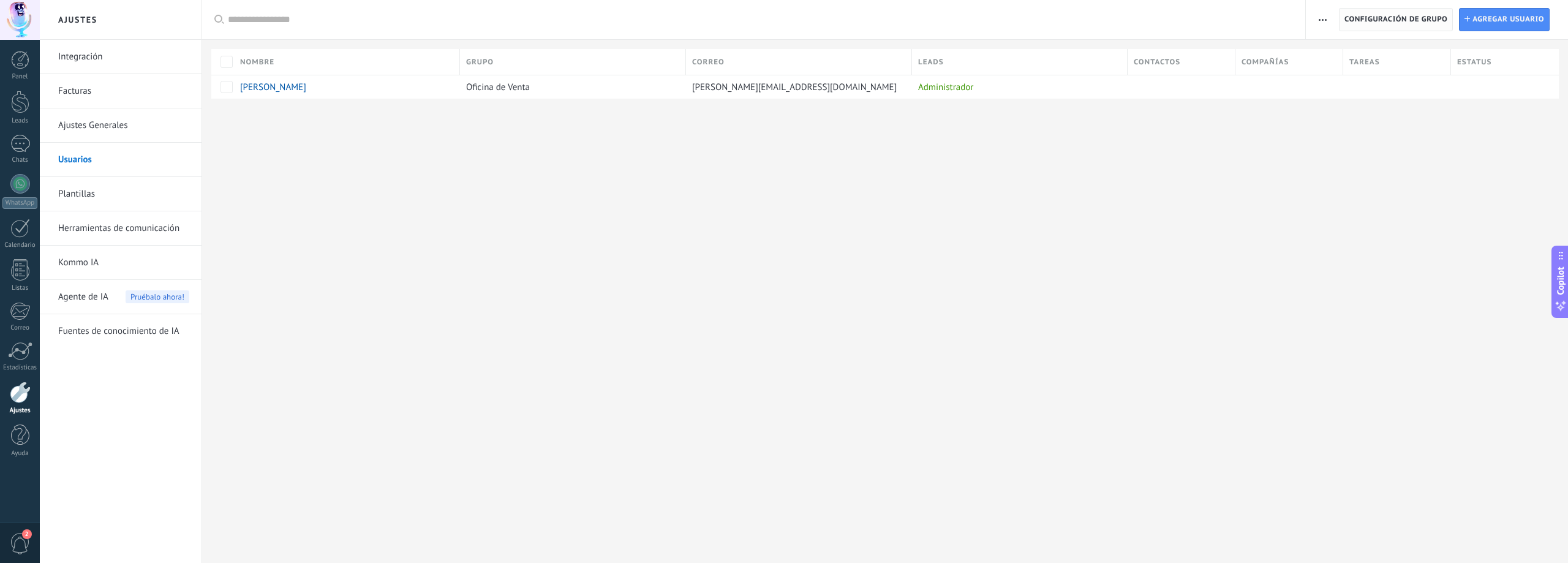
click at [1439, 20] on span "Configuración de grupo" at bounding box center [1396, 19] width 103 height 22
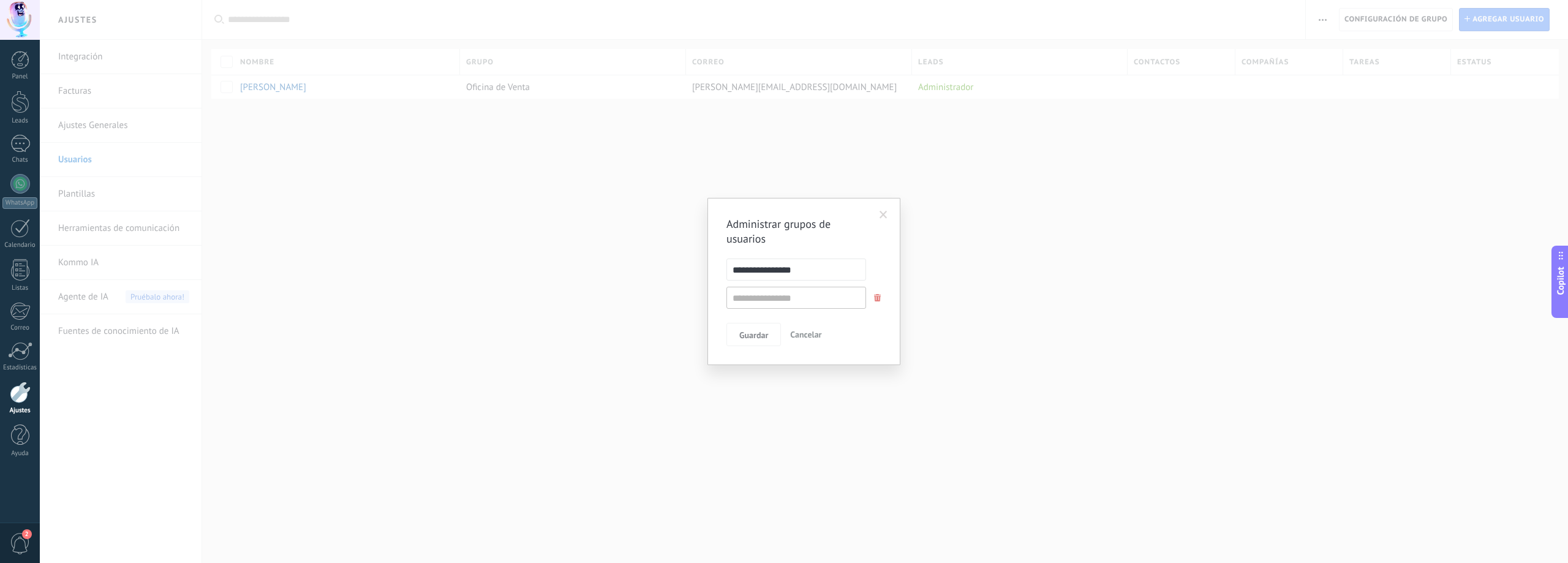
click at [887, 213] on span at bounding box center [883, 214] width 8 height 8
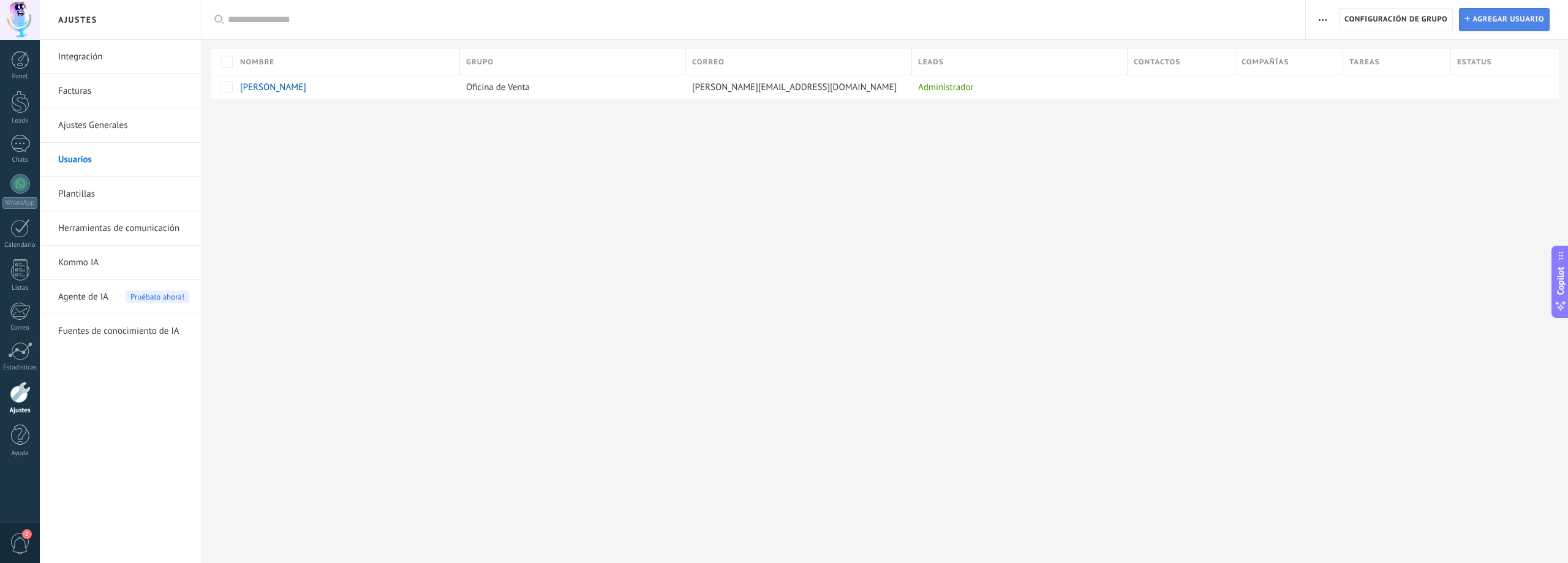
click at [1516, 20] on span "Agregar usuario" at bounding box center [1508, 19] width 72 height 22
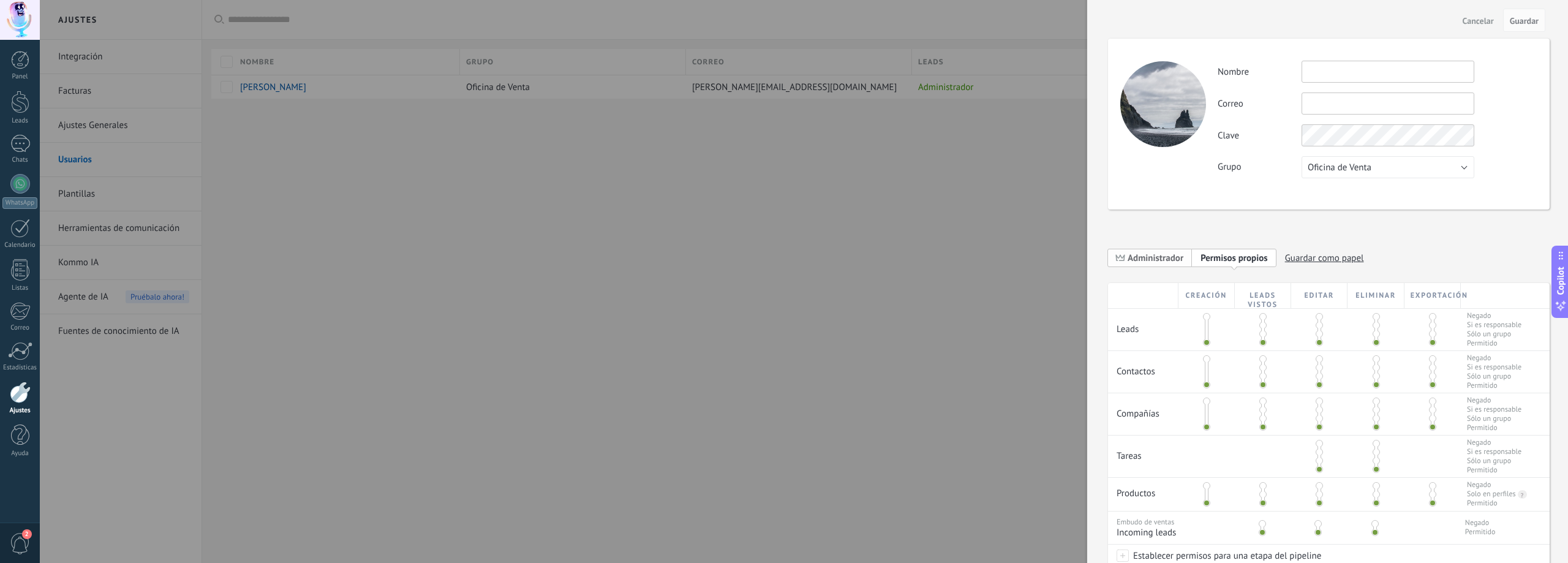
click at [1148, 262] on span "Administrador" at bounding box center [1156, 258] width 56 height 11
click at [1261, 261] on span "Personalizar permisos" at bounding box center [1244, 258] width 86 height 11
click at [1150, 371] on div "Contactos" at bounding box center [1143, 367] width 70 height 33
click at [1214, 296] on div "Creación" at bounding box center [1207, 296] width 56 height 25
click at [1279, 299] on div "Leads vistos" at bounding box center [1263, 296] width 56 height 25
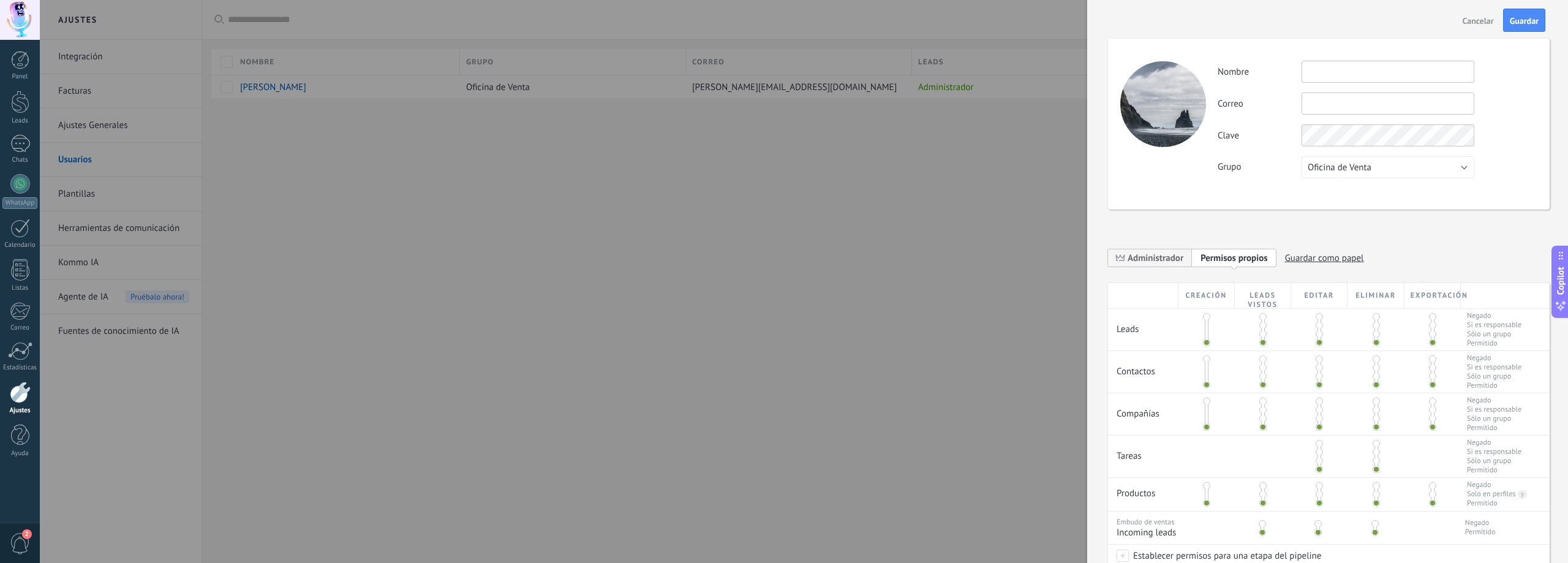
click at [1320, 295] on div "Editar" at bounding box center [1320, 296] width 56 height 25
click at [1390, 294] on div "Eliminar" at bounding box center [1376, 296] width 56 height 25
click at [1207, 360] on span at bounding box center [1207, 359] width 8 height 8
click at [1206, 383] on span at bounding box center [1207, 385] width 8 height 8
click at [1263, 363] on span at bounding box center [1263, 359] width 8 height 8
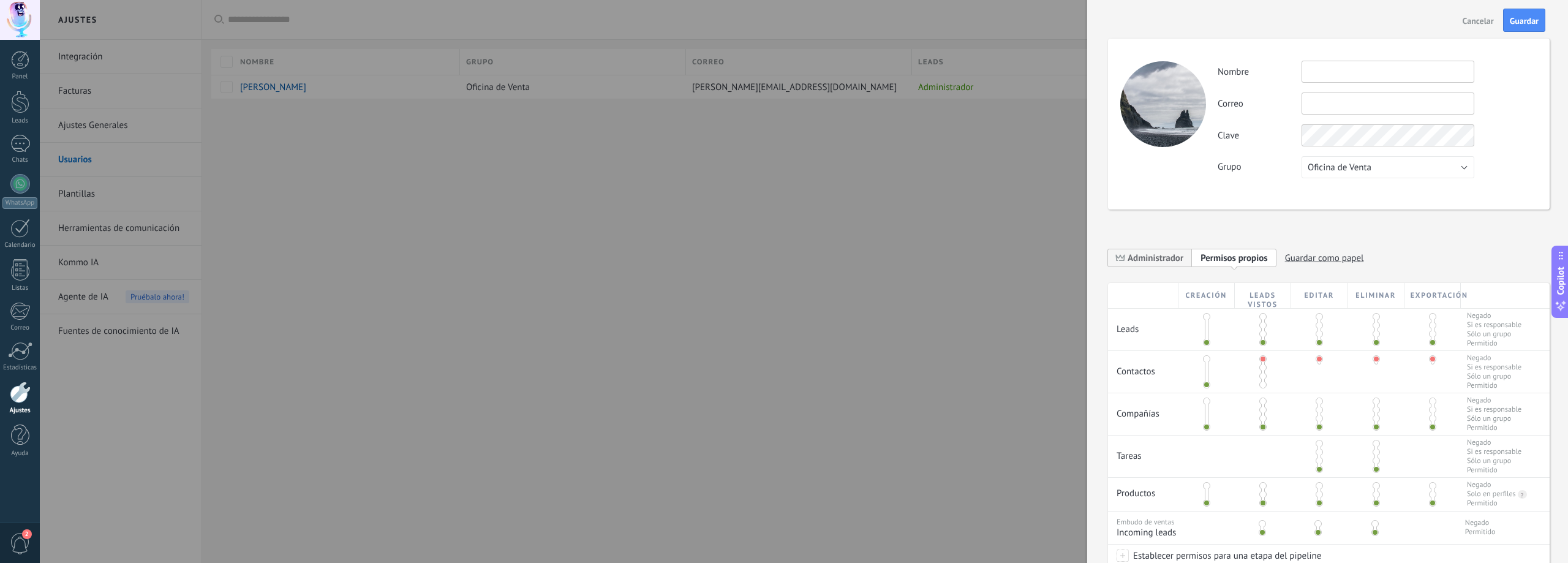
click at [1264, 374] on span at bounding box center [1263, 377] width 8 height 8
click at [1263, 386] on span at bounding box center [1263, 385] width 8 height 8
click at [1013, 337] on div at bounding box center [784, 281] width 1568 height 563
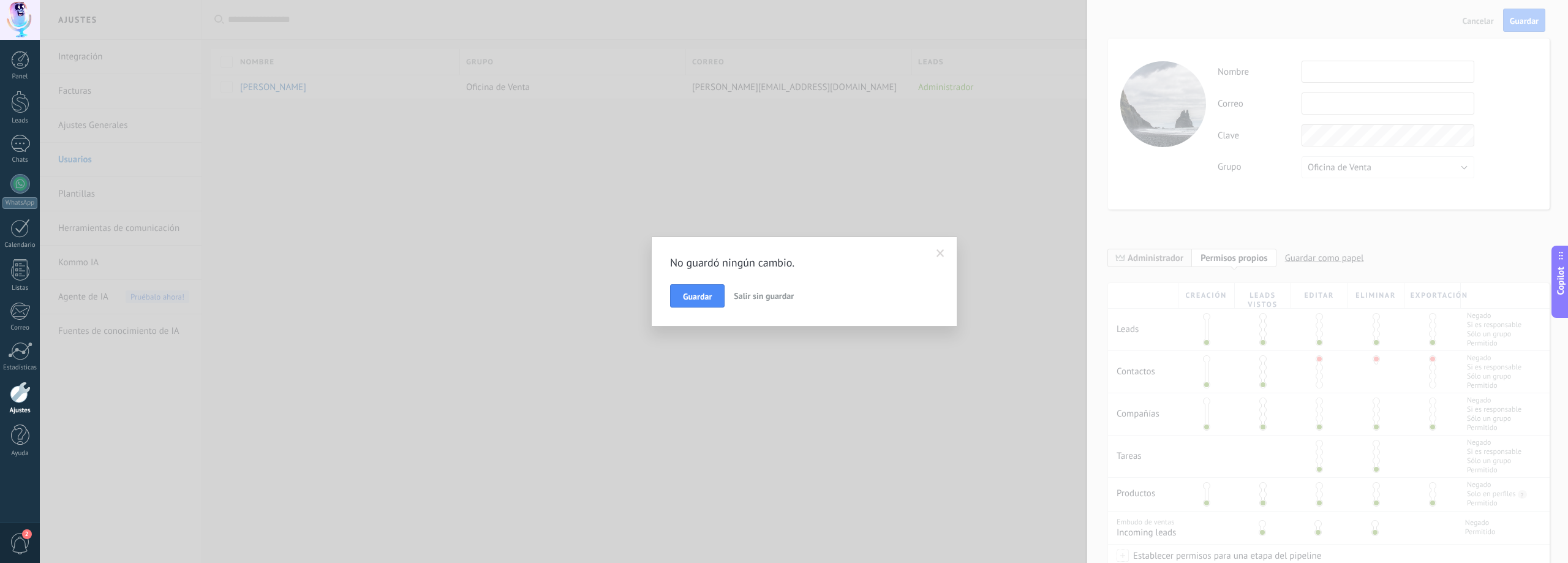
click at [773, 296] on span "Salir sin guardar" at bounding box center [764, 296] width 60 height 11
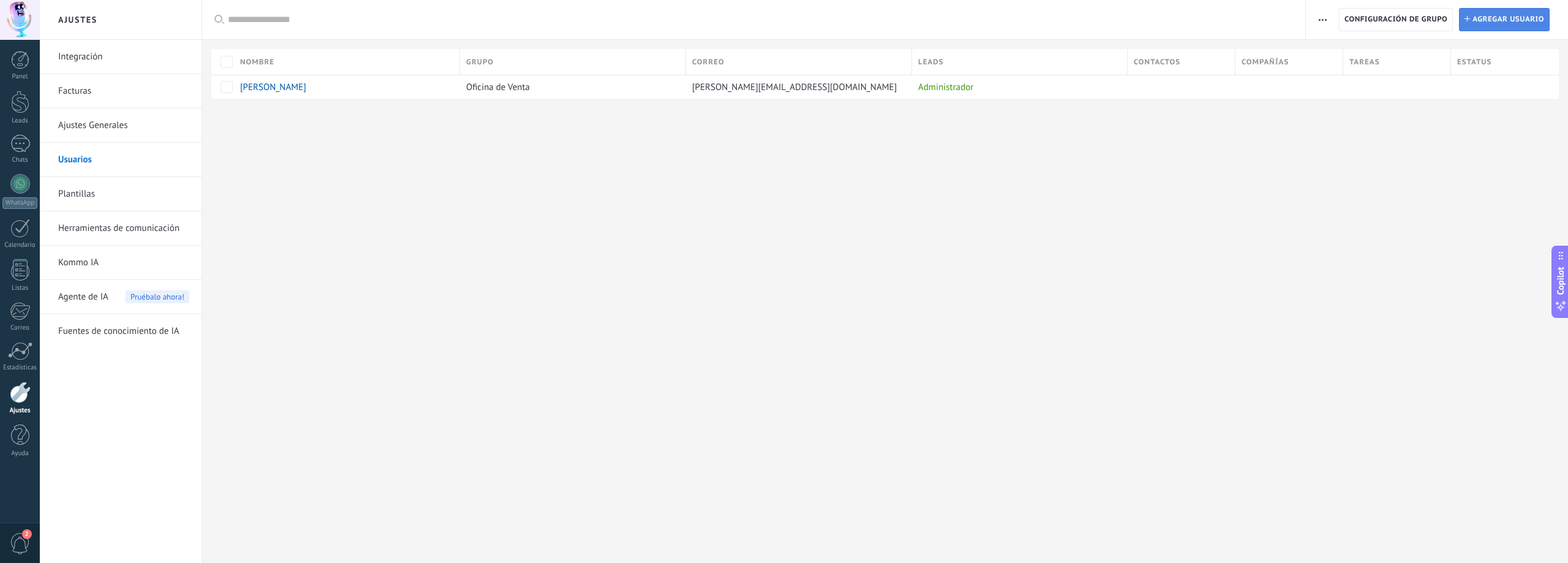
click at [1526, 20] on span "Agregar usuario" at bounding box center [1508, 19] width 72 height 22
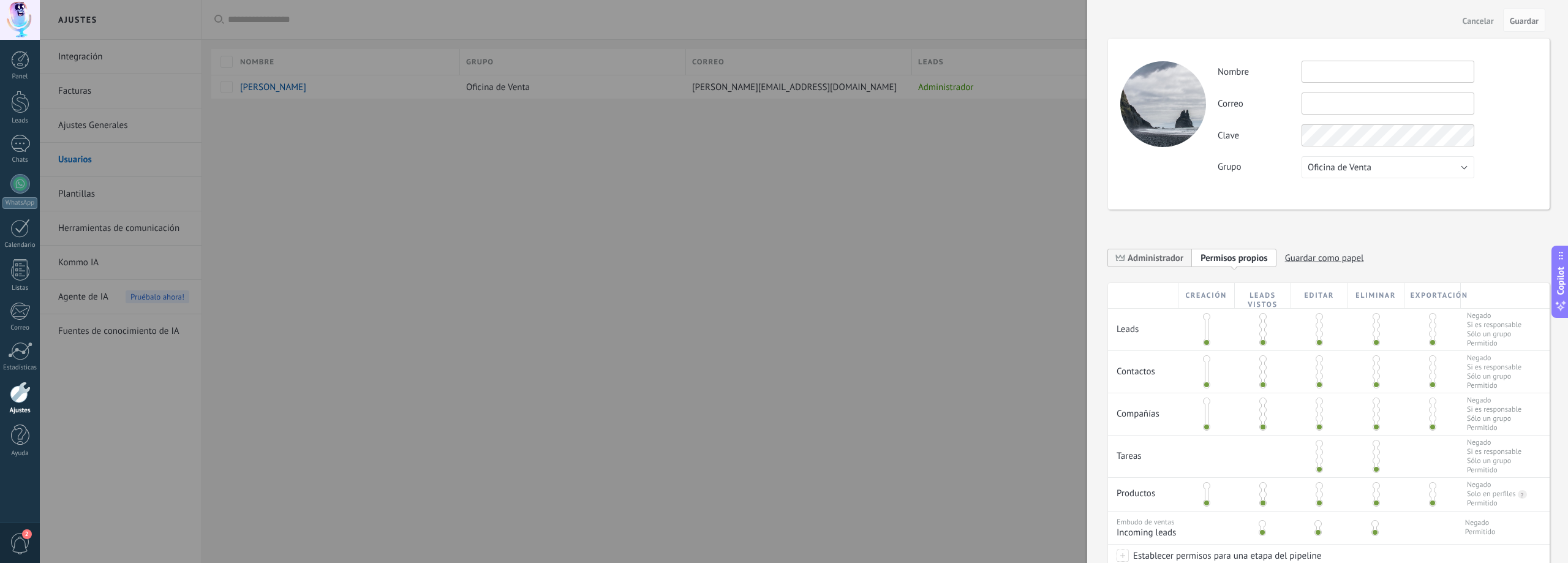
click at [923, 303] on div at bounding box center [784, 281] width 1568 height 563
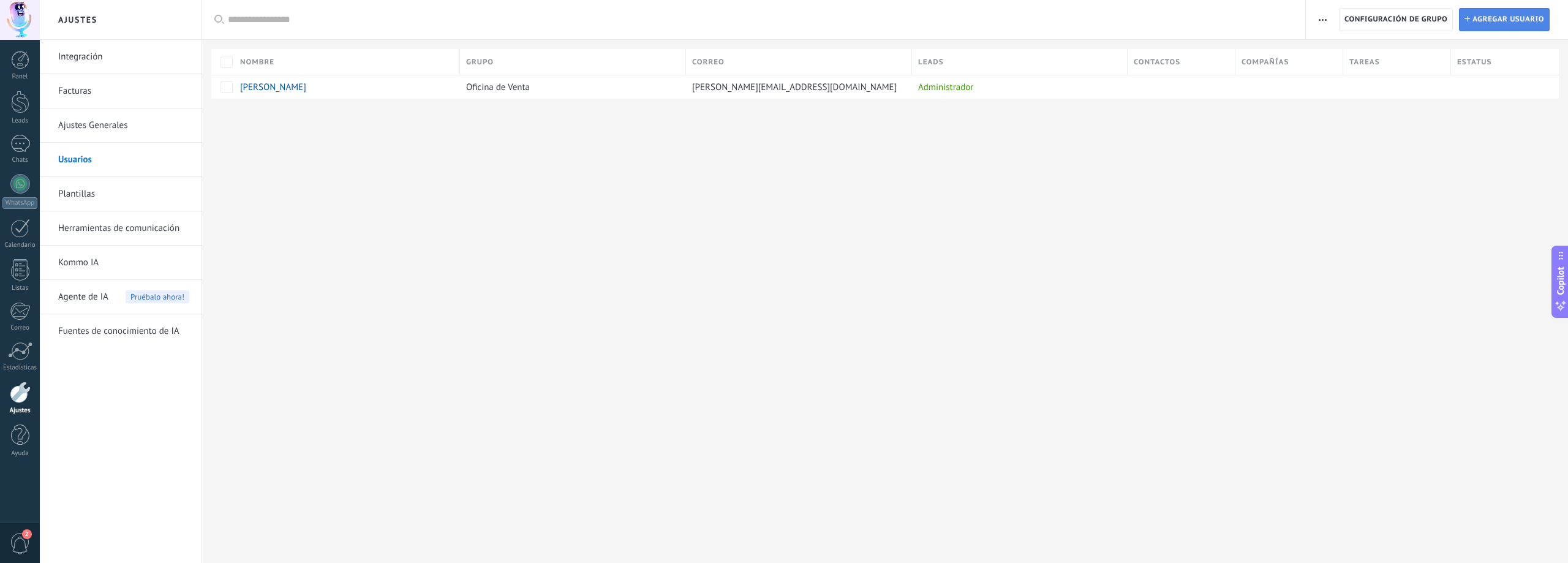
click at [1538, 17] on span "Agregar usuario" at bounding box center [1508, 19] width 72 height 22
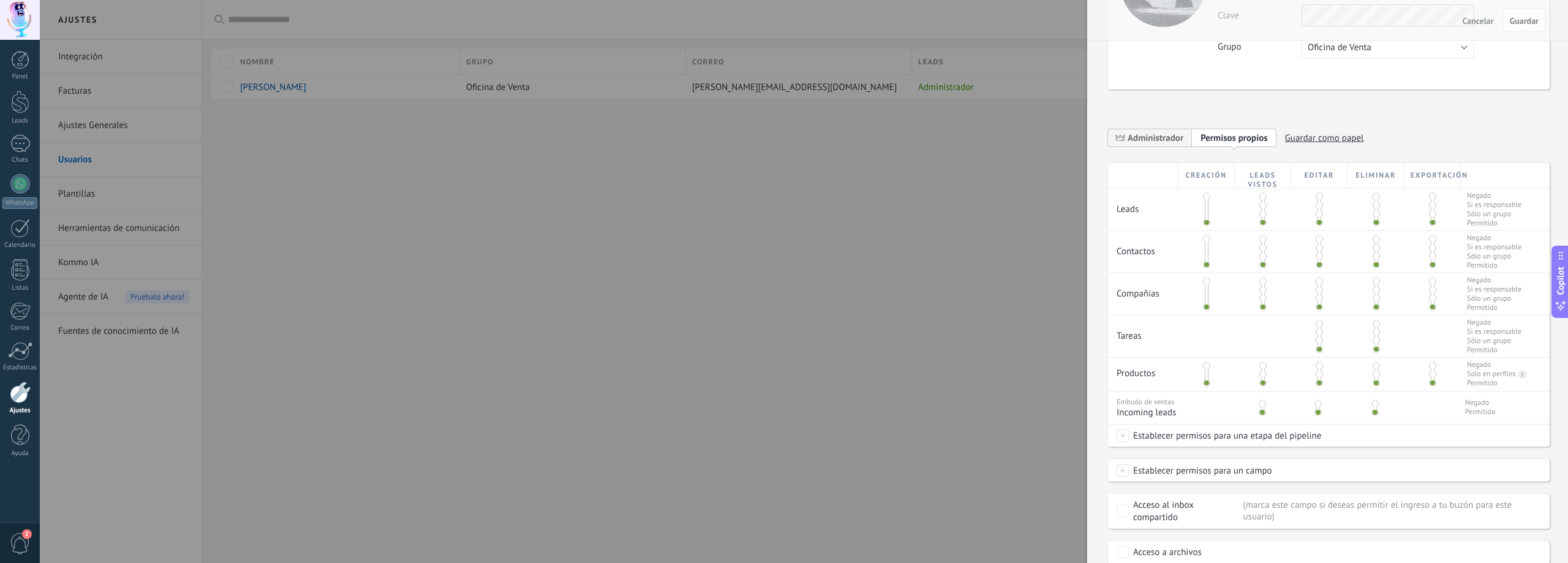
scroll to position [41, 0]
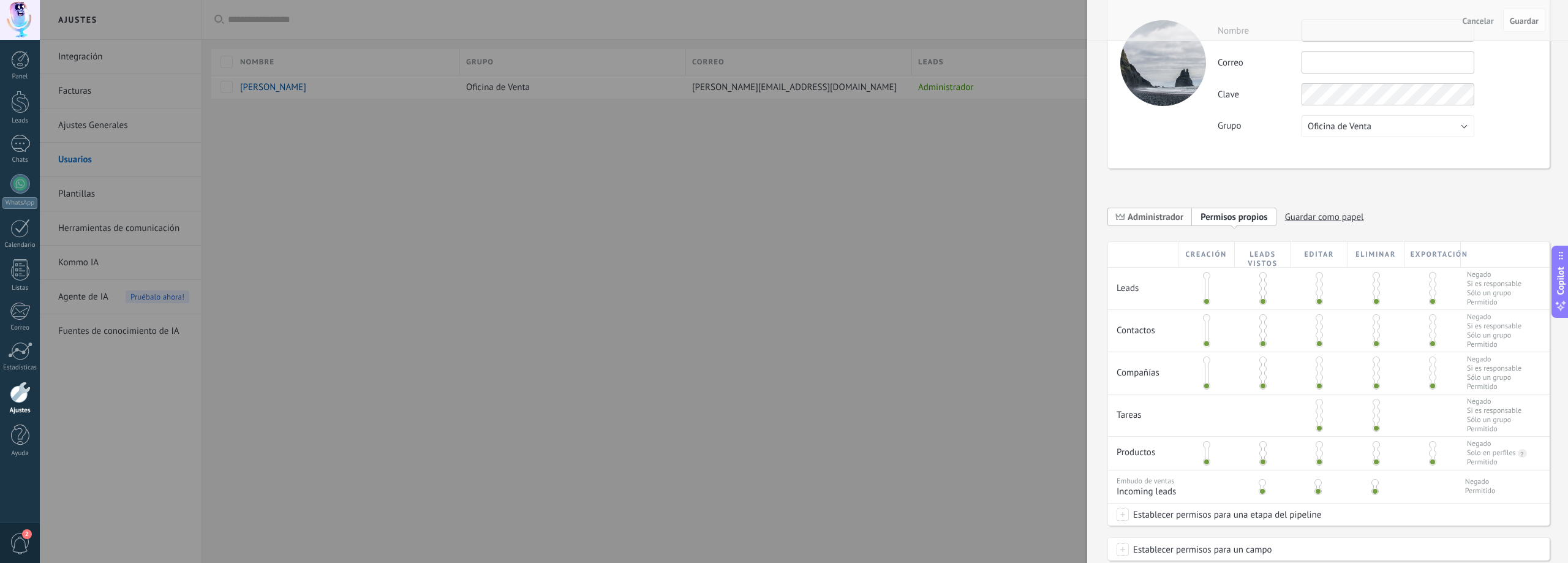
click at [1176, 213] on span "Administrador" at bounding box center [1156, 217] width 56 height 11
click at [1230, 215] on span "Personalizar permisos" at bounding box center [1244, 217] width 86 height 11
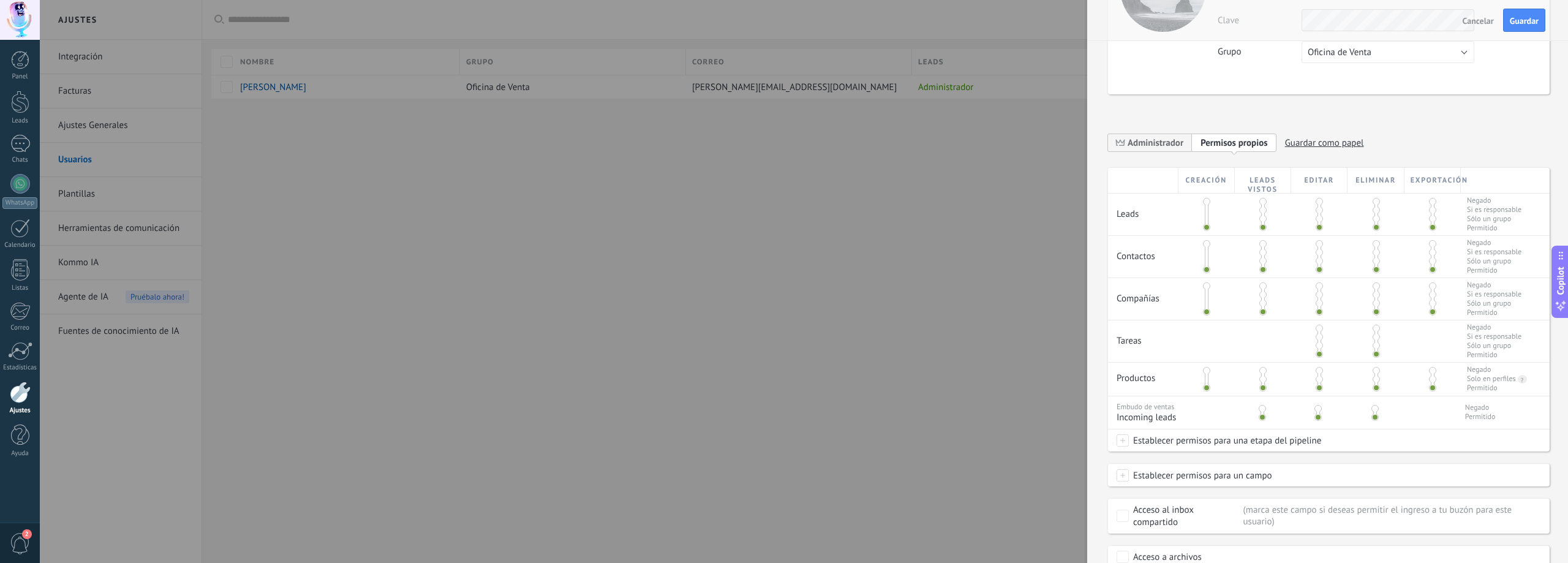
scroll to position [164, 0]
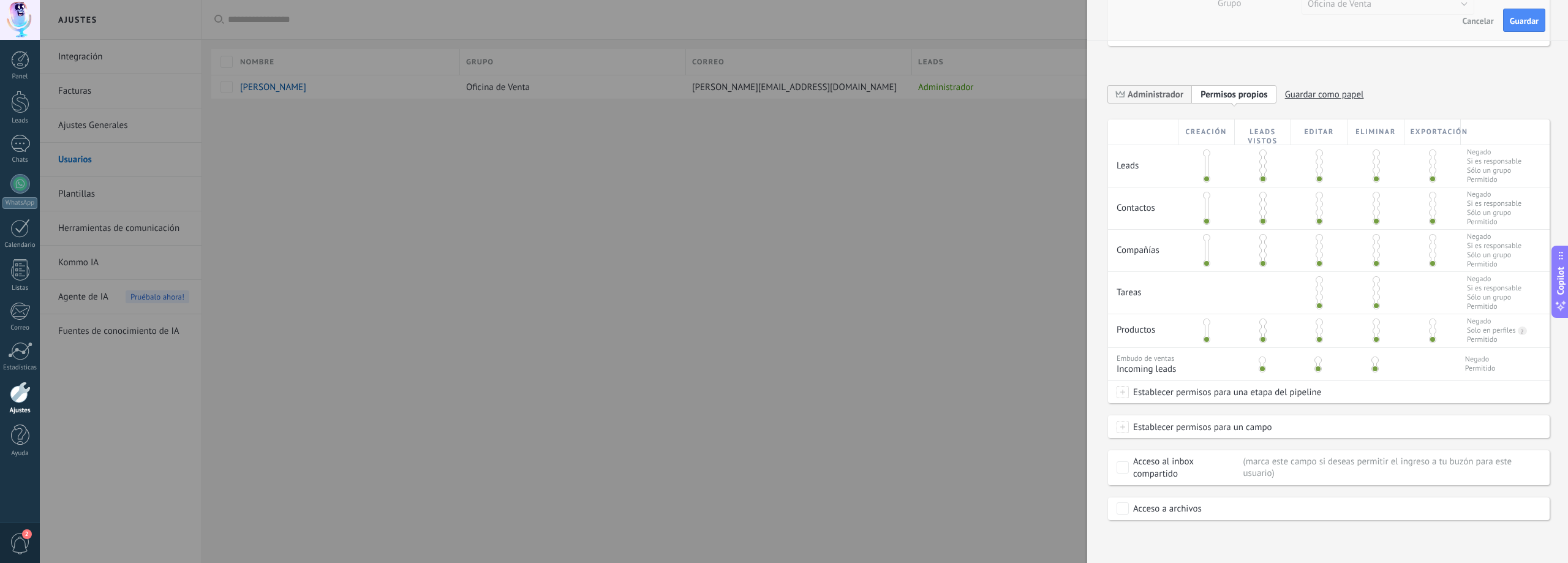
click at [983, 267] on div at bounding box center [784, 281] width 1568 height 563
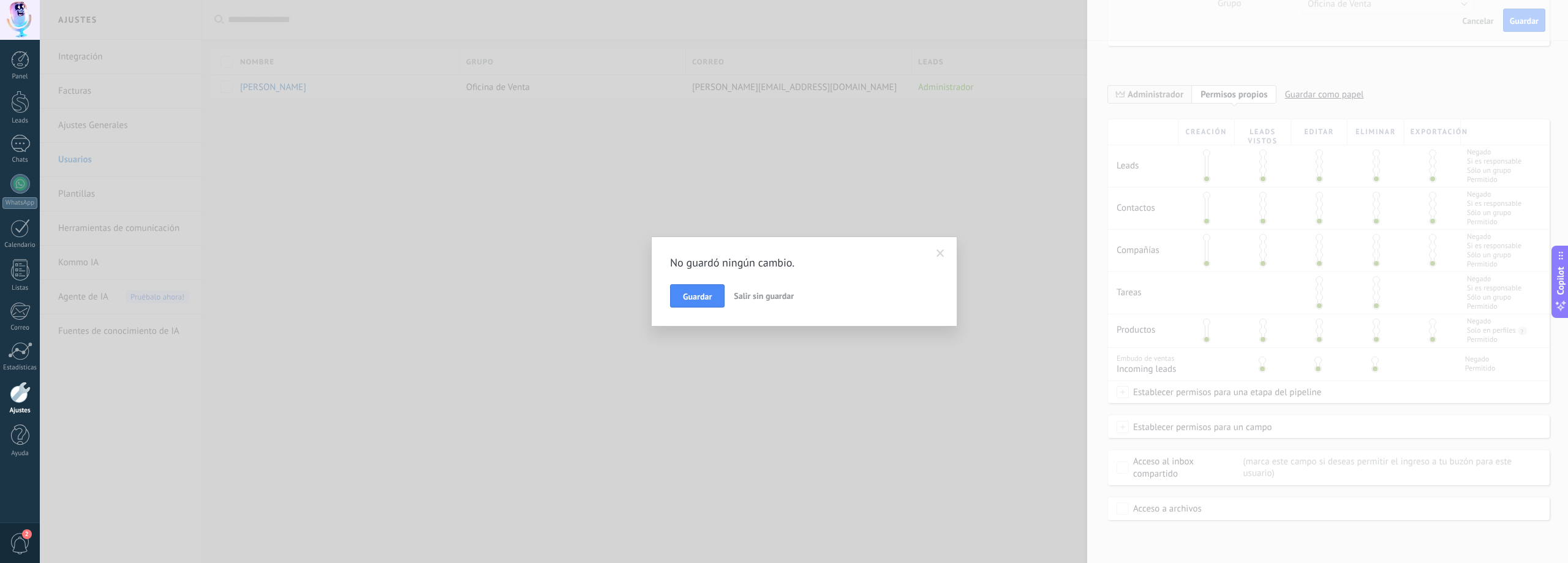
click at [764, 296] on span "Salir sin guardar" at bounding box center [764, 296] width 60 height 11
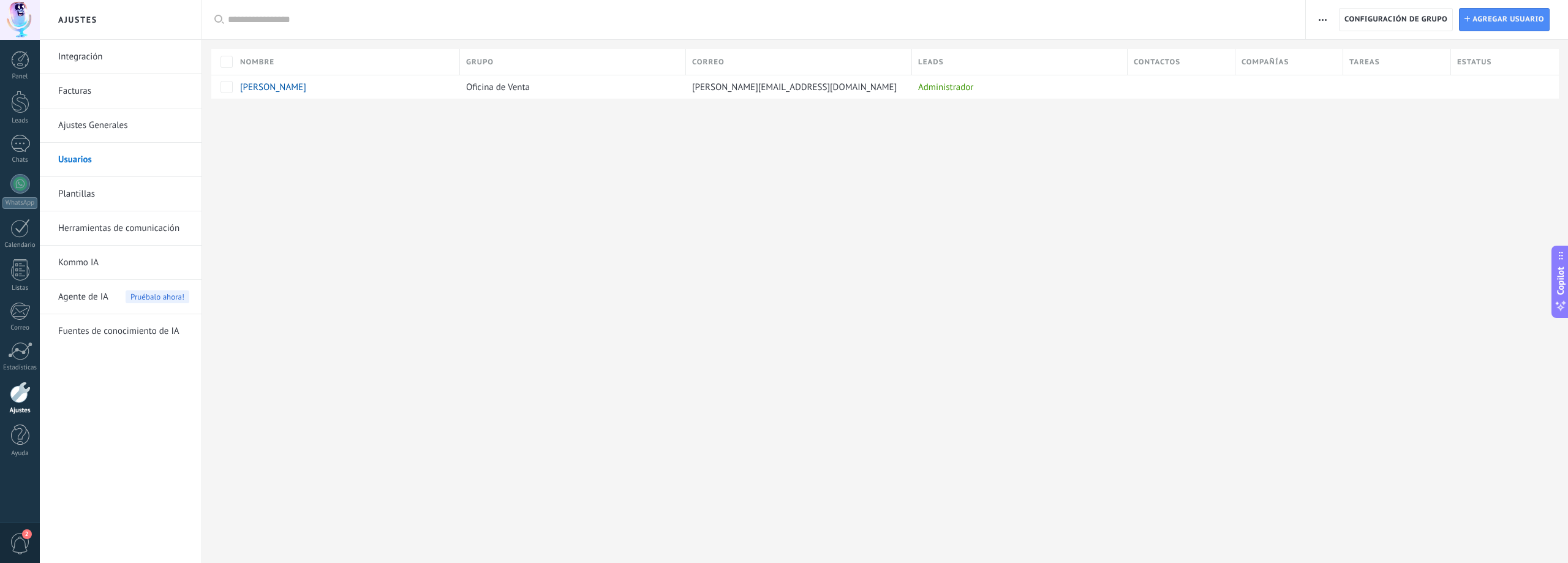
scroll to position [0, 0]
click at [1490, 17] on span "Agregar usuario" at bounding box center [1508, 19] width 72 height 22
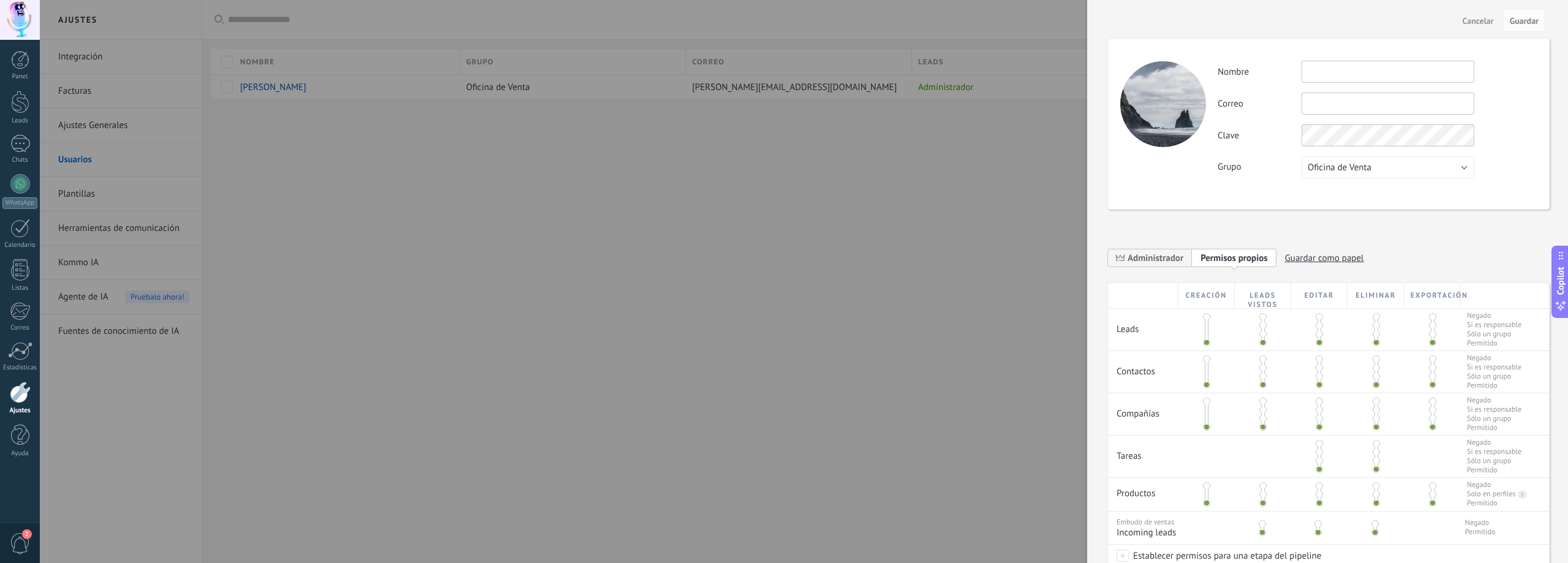
click at [1369, 70] on input "text" at bounding box center [1388, 71] width 173 height 22
type input "**********"
click at [1440, 188] on div "**********" at bounding box center [1329, 124] width 442 height 171
click at [1440, 167] on button "Oficina de Venta" at bounding box center [1388, 167] width 173 height 22
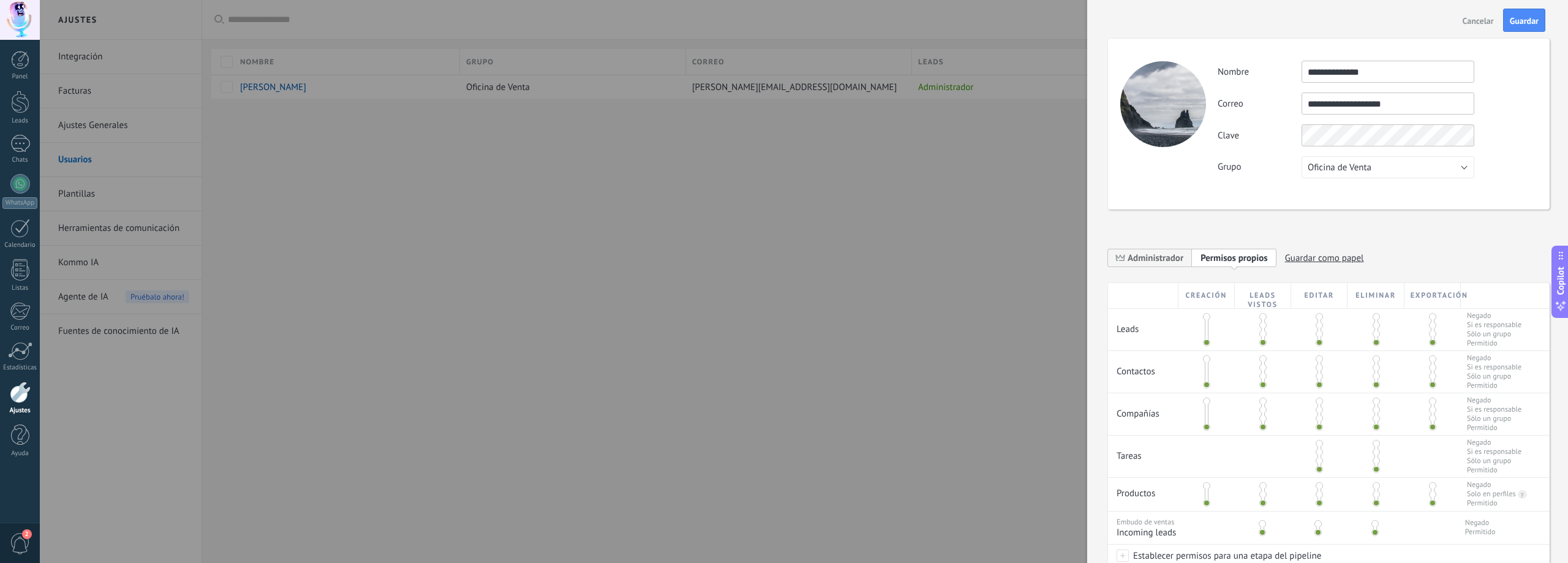
click at [1518, 124] on div "**********" at bounding box center [1377, 119] width 319 height 117
click at [1529, 25] on span "Guardar" at bounding box center [1524, 20] width 29 height 8
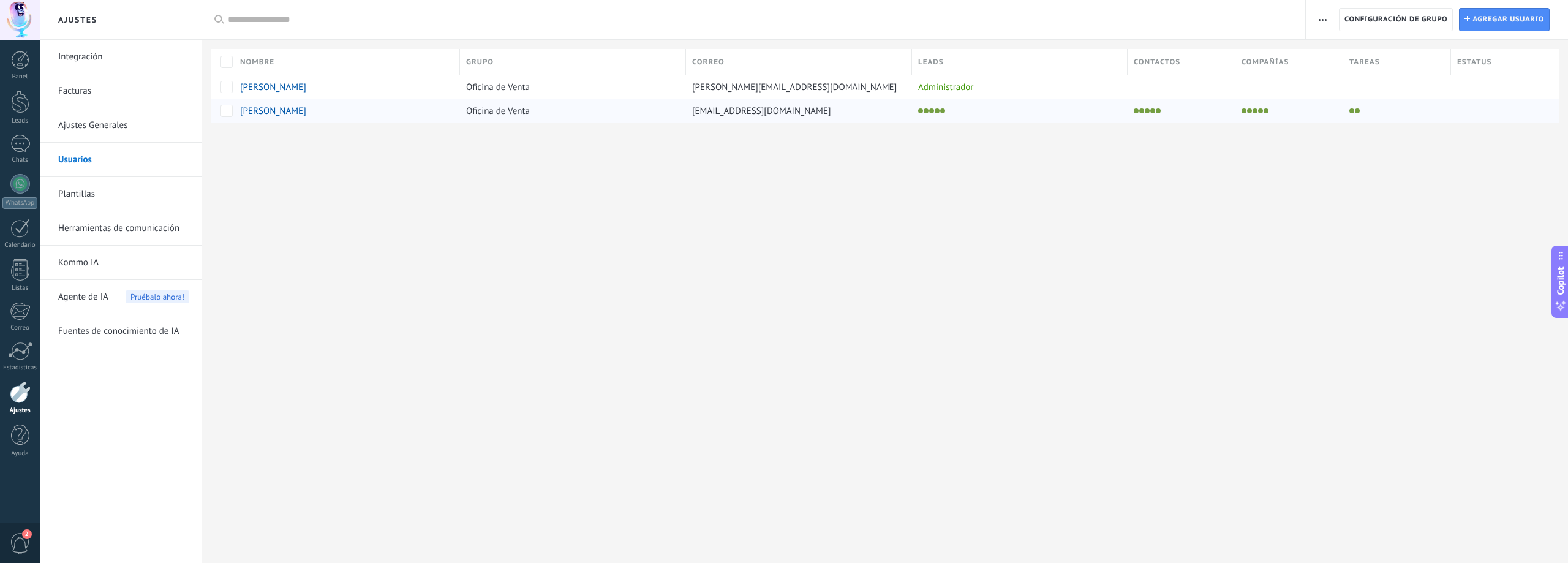
click at [286, 111] on span "[PERSON_NAME]" at bounding box center [273, 111] width 66 height 11
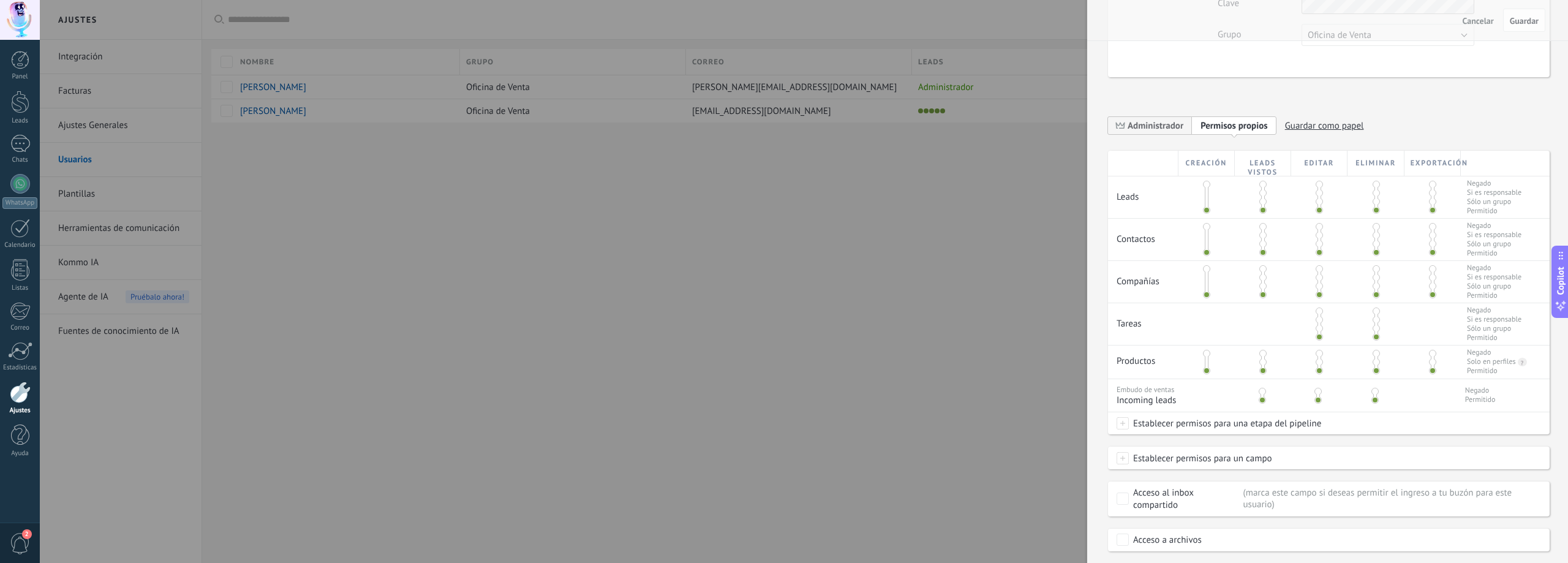
scroll to position [186, 0]
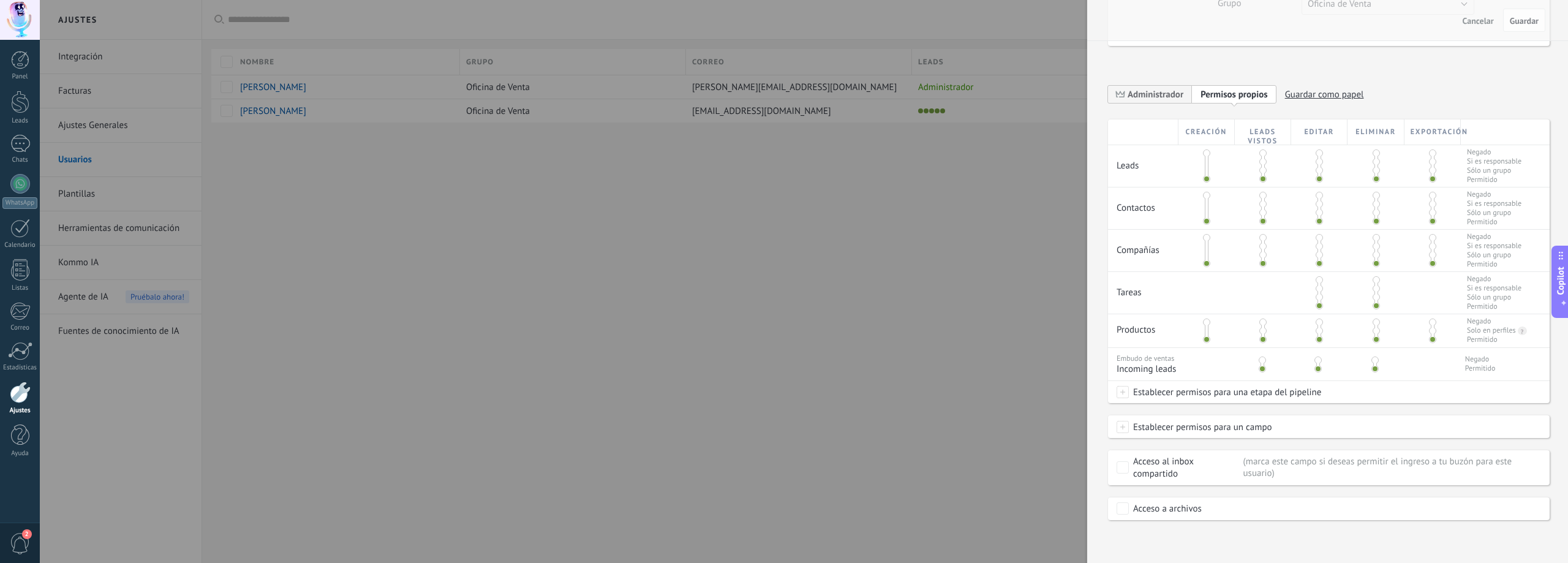
click at [332, 305] on div at bounding box center [784, 281] width 1568 height 563
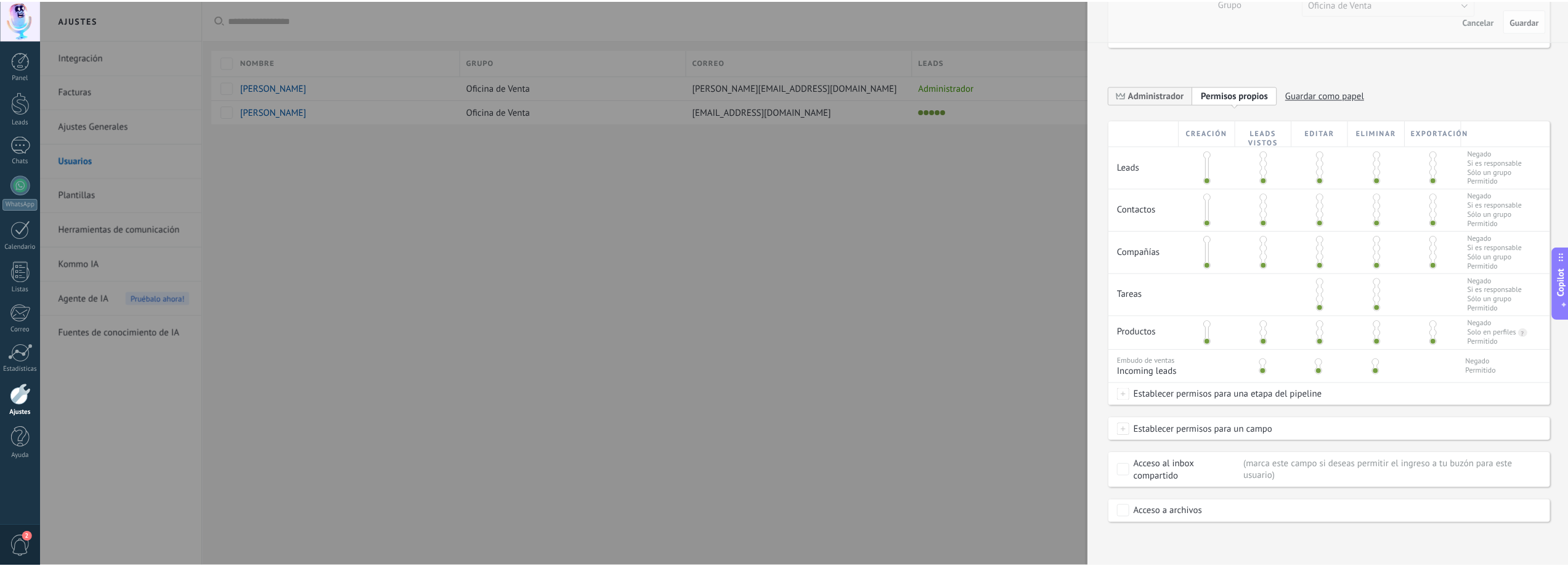
scroll to position [0, 0]
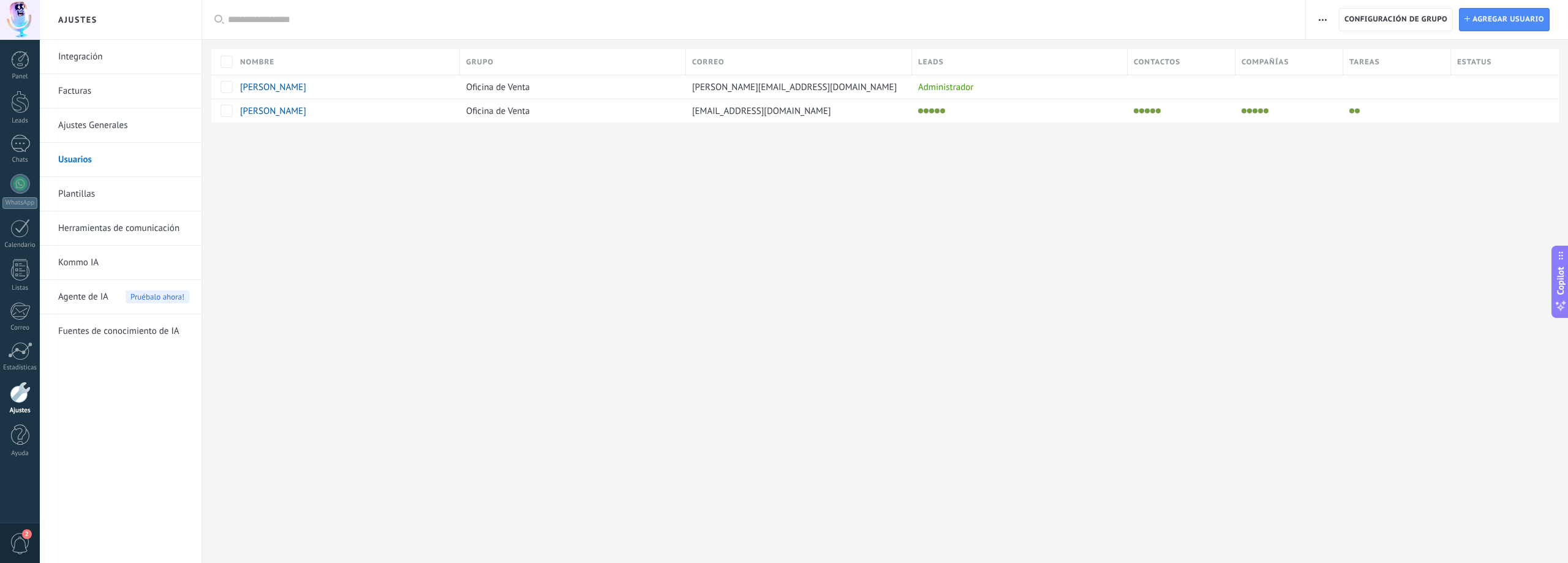
click at [374, 185] on div "Ajustes Integración Facturas Ajustes Generales Usuarios Plantillas Herramientas…" at bounding box center [804, 281] width 1529 height 563
click at [366, 195] on div "Ajustes Integración Facturas Ajustes Generales Usuarios Plantillas Herramientas…" at bounding box center [804, 281] width 1529 height 563
click at [20, 180] on div at bounding box center [20, 184] width 20 height 20
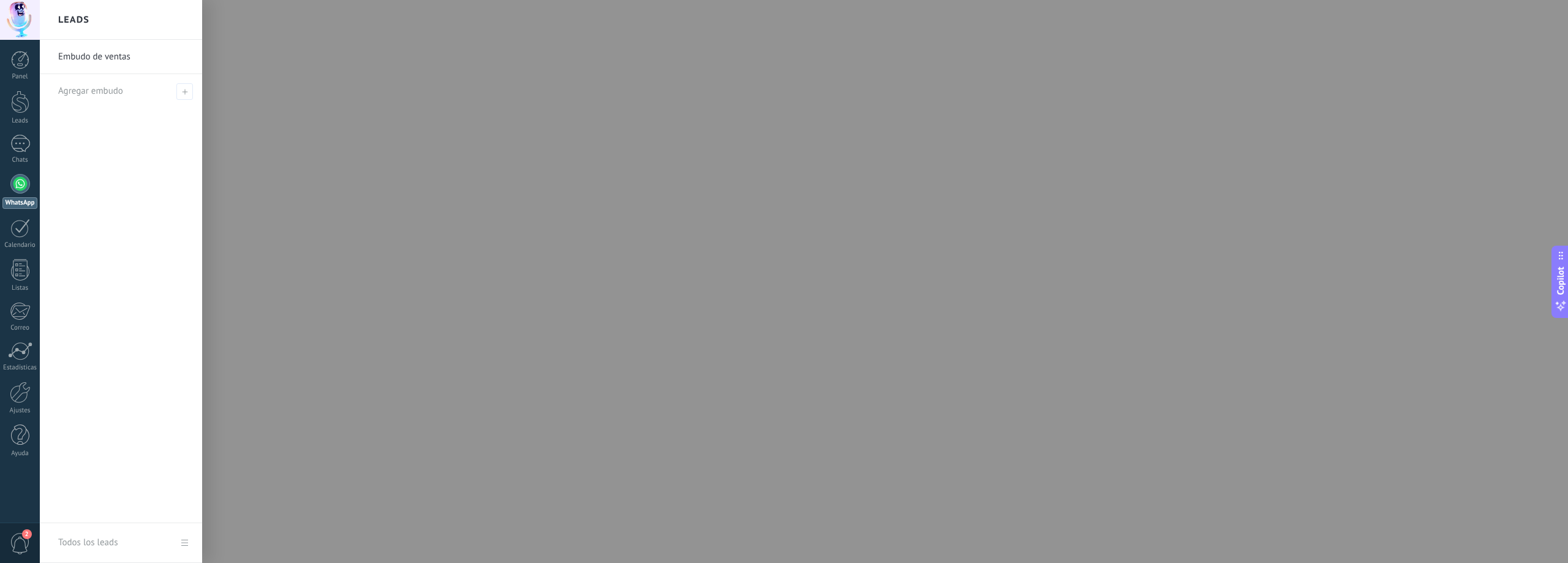
click at [19, 184] on div at bounding box center [20, 184] width 20 height 20
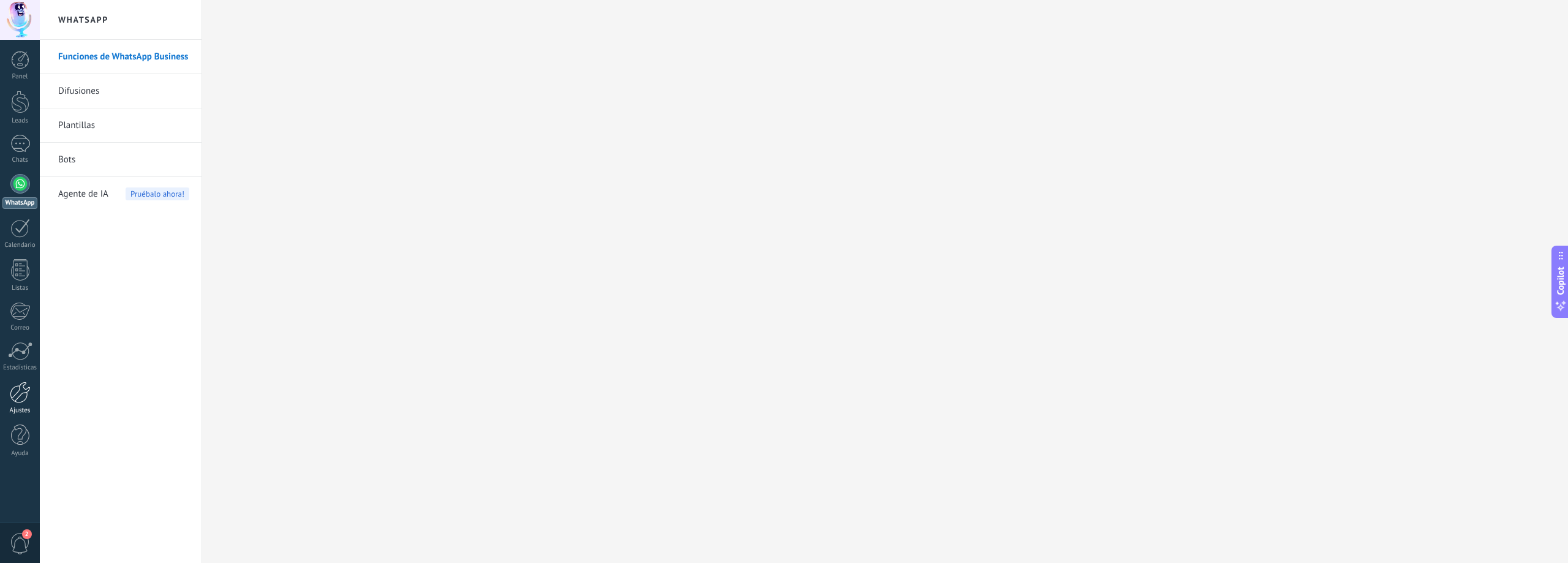
click at [34, 393] on link "Ajustes" at bounding box center [20, 399] width 40 height 33
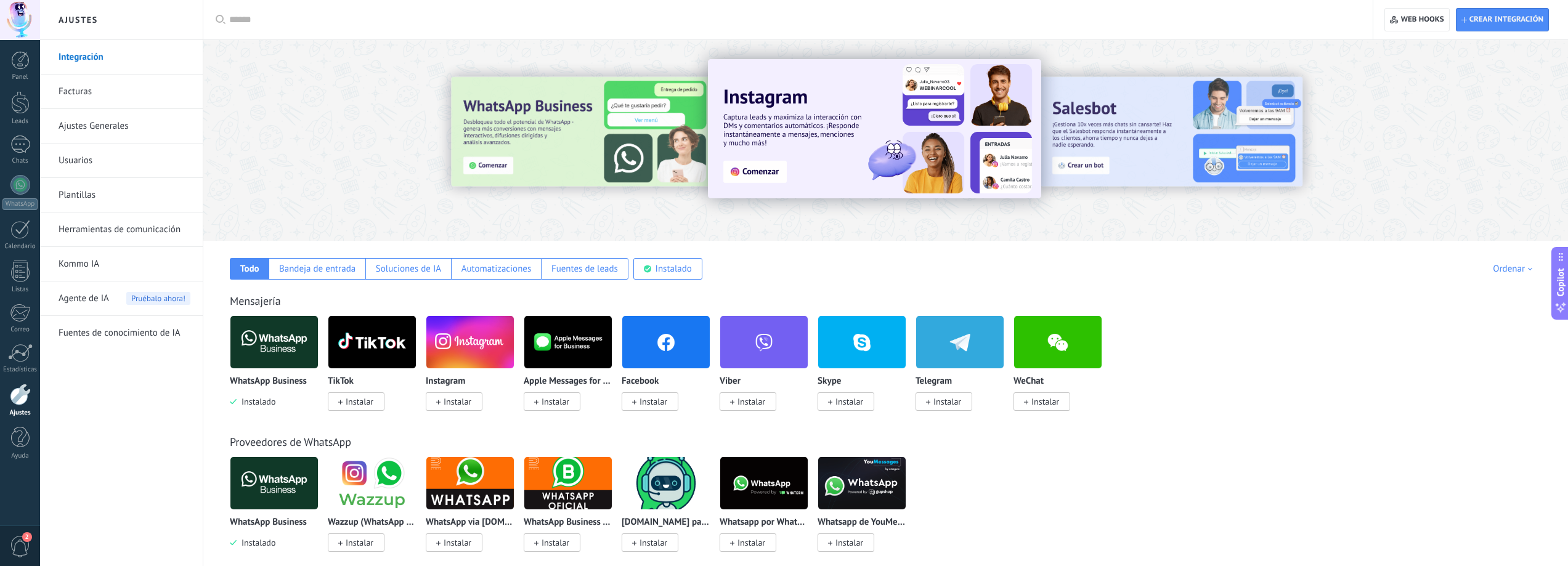
scroll to position [62, 0]
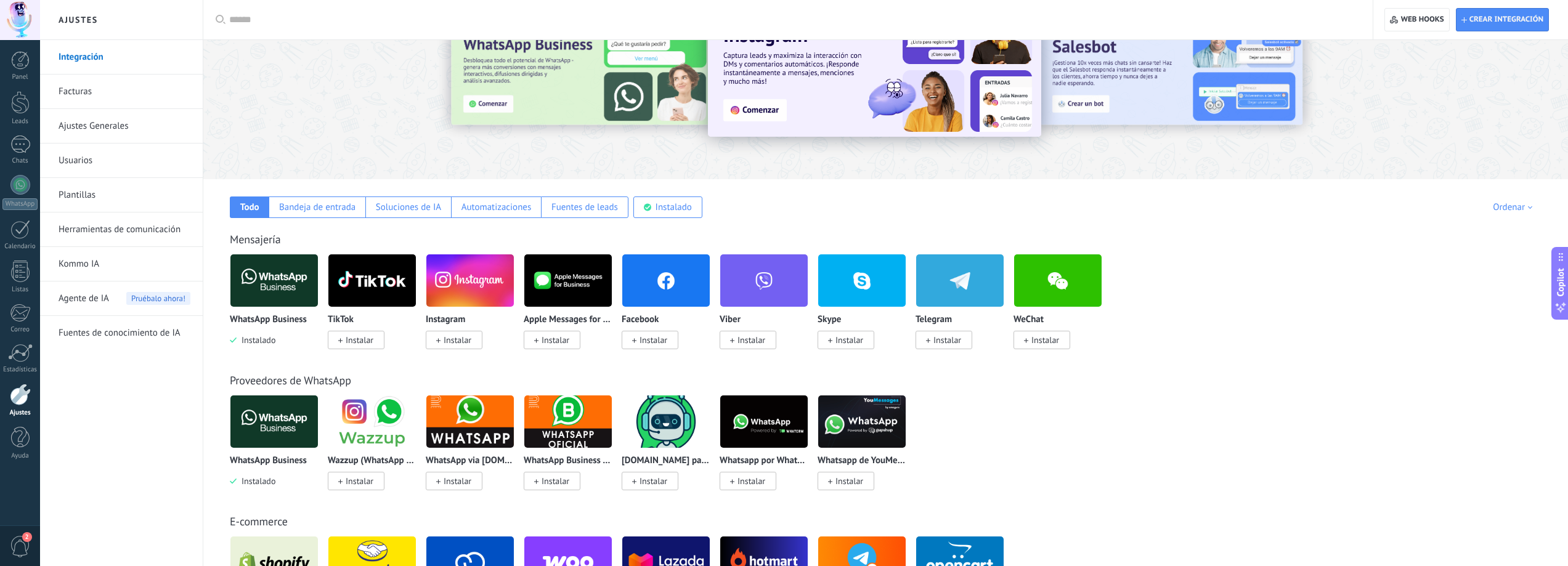
click at [270, 274] on img at bounding box center [274, 280] width 88 height 59
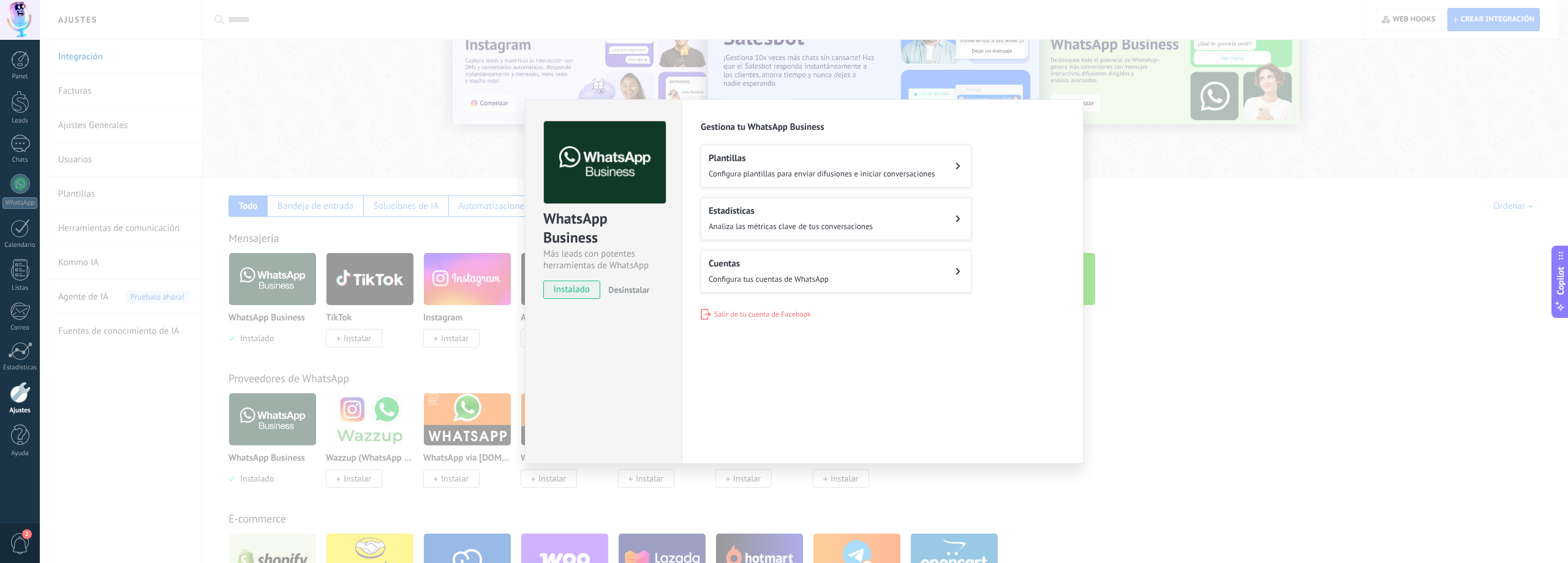
click at [866, 271] on button "Cuentas Configura tus cuentas de WhatsApp" at bounding box center [836, 271] width 270 height 43
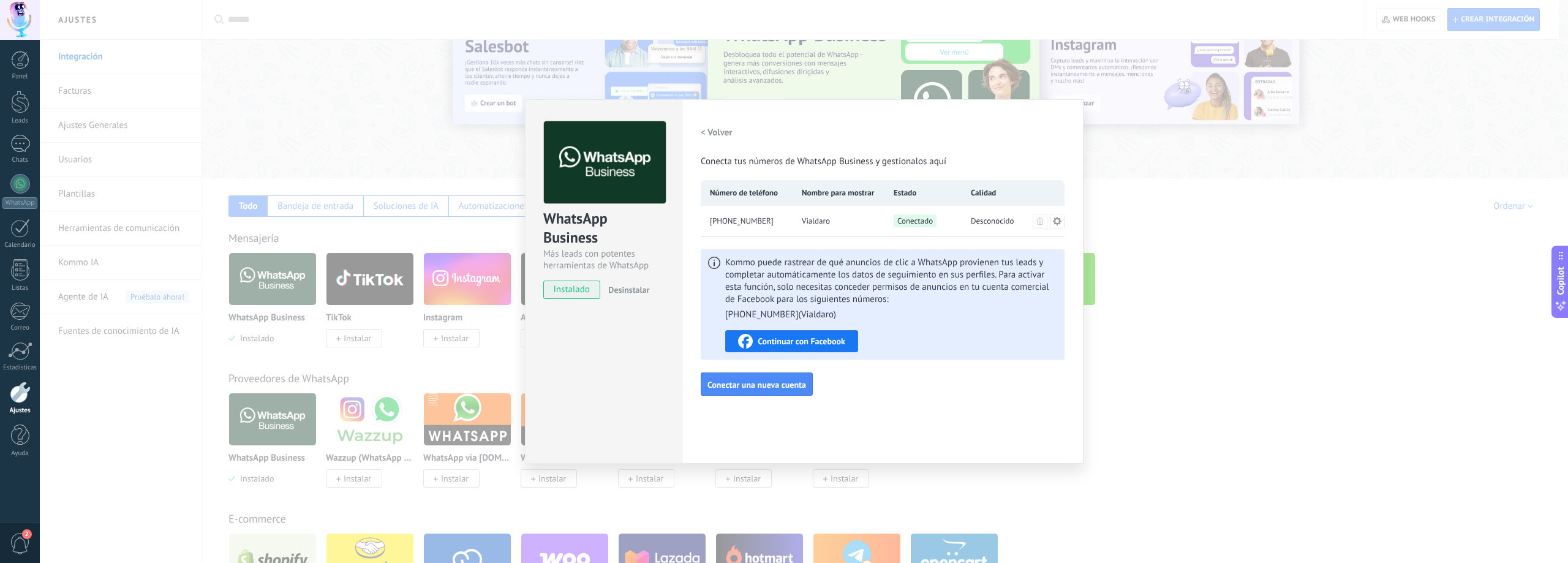
click at [470, 149] on div "WhatsApp Business Más leads con potentes herramientas de WhatsApp instalado Des…" at bounding box center [804, 281] width 1529 height 563
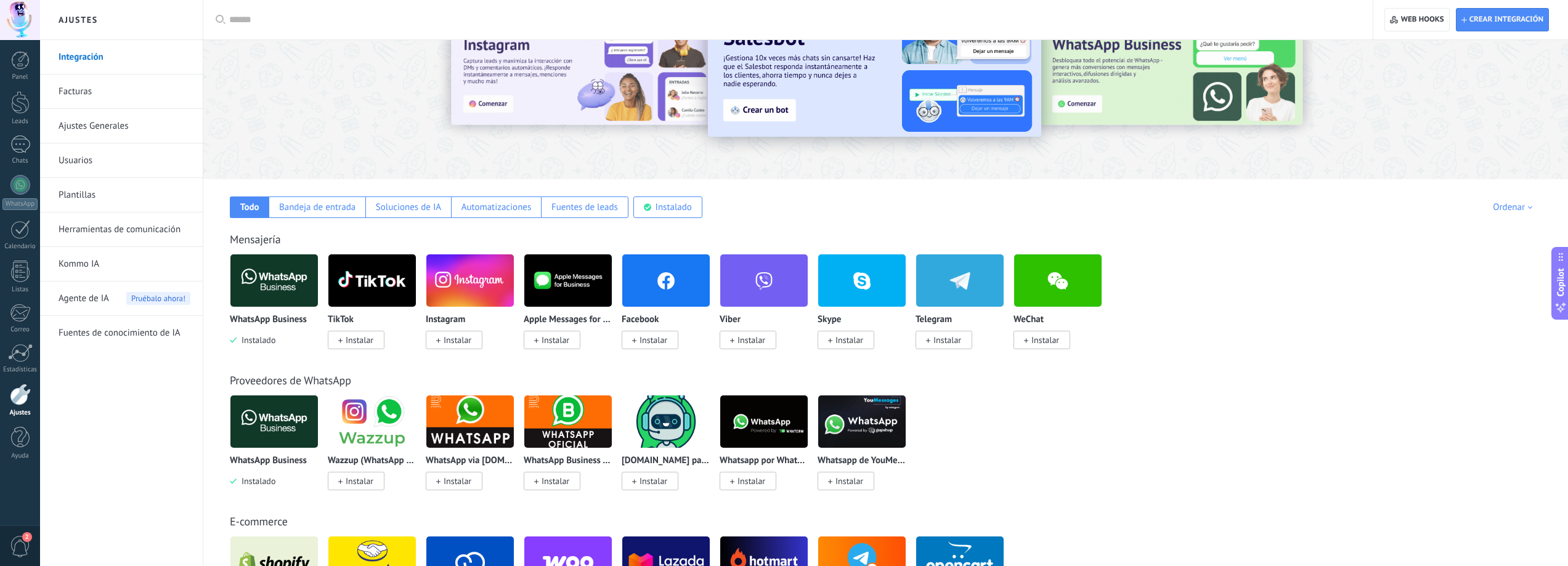
click at [158, 164] on link "Usuarios" at bounding box center [124, 160] width 132 height 34
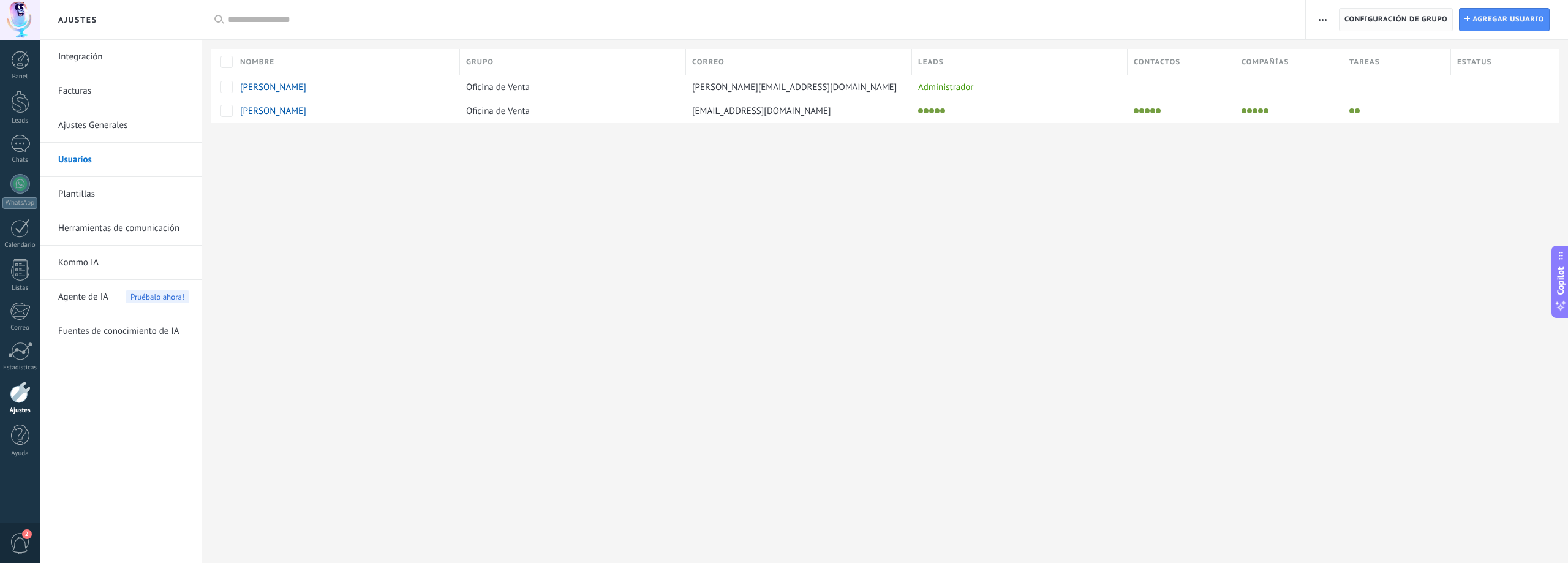
click at [1401, 23] on span "Configuración de grupo" at bounding box center [1396, 19] width 103 height 22
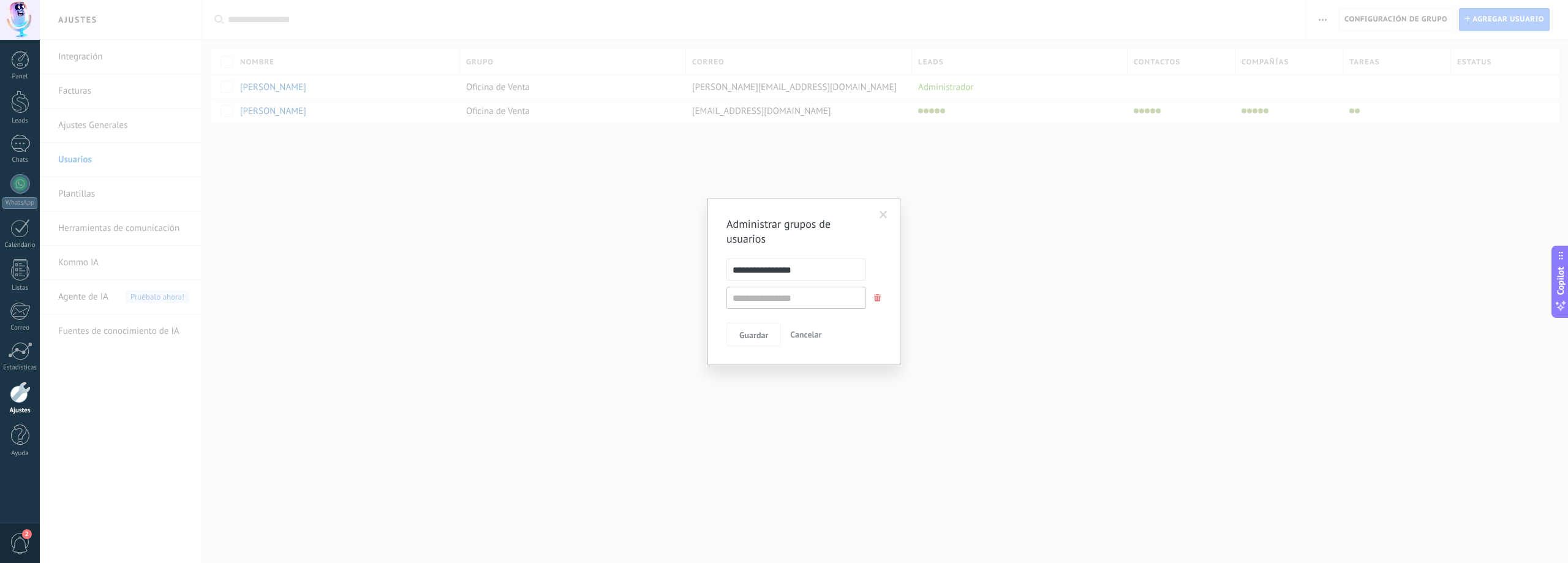
click at [814, 335] on span "Cancelar" at bounding box center [805, 334] width 31 height 11
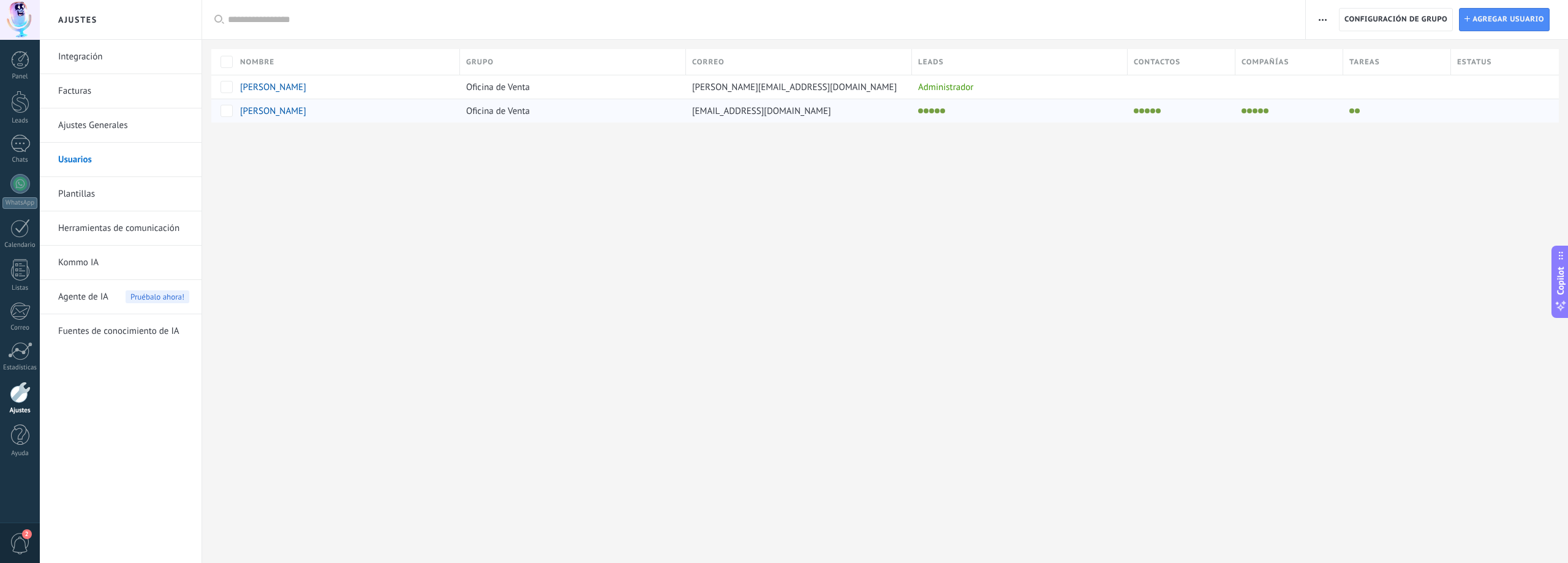
click at [255, 107] on span "[PERSON_NAME]" at bounding box center [273, 111] width 66 height 11
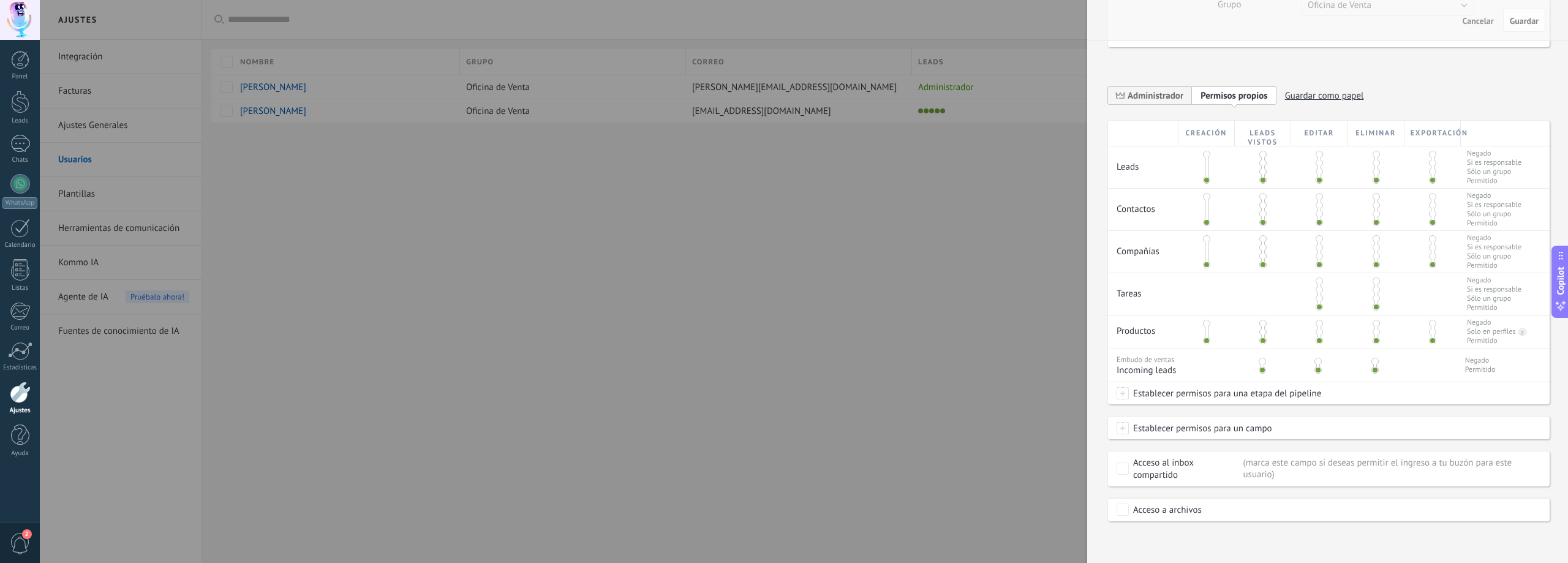
scroll to position [186, 0]
click at [919, 331] on div at bounding box center [784, 281] width 1568 height 563
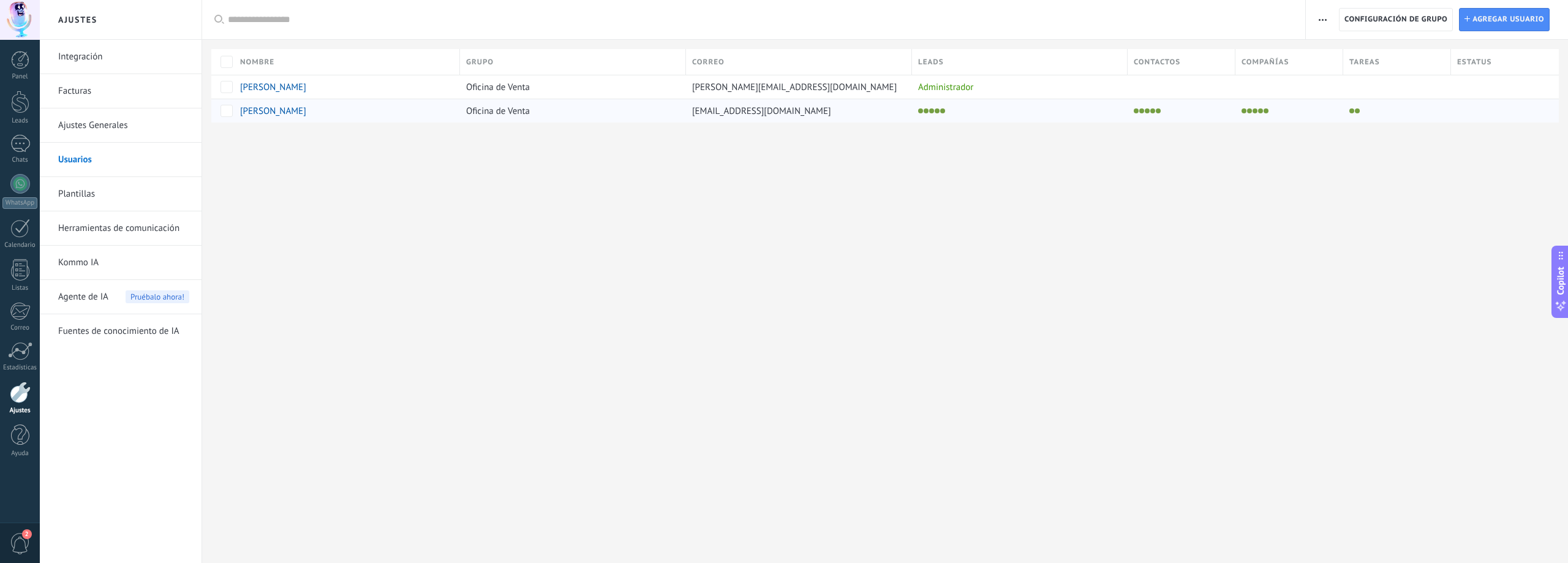
click at [529, 114] on span "Oficina de Venta" at bounding box center [498, 111] width 64 height 11
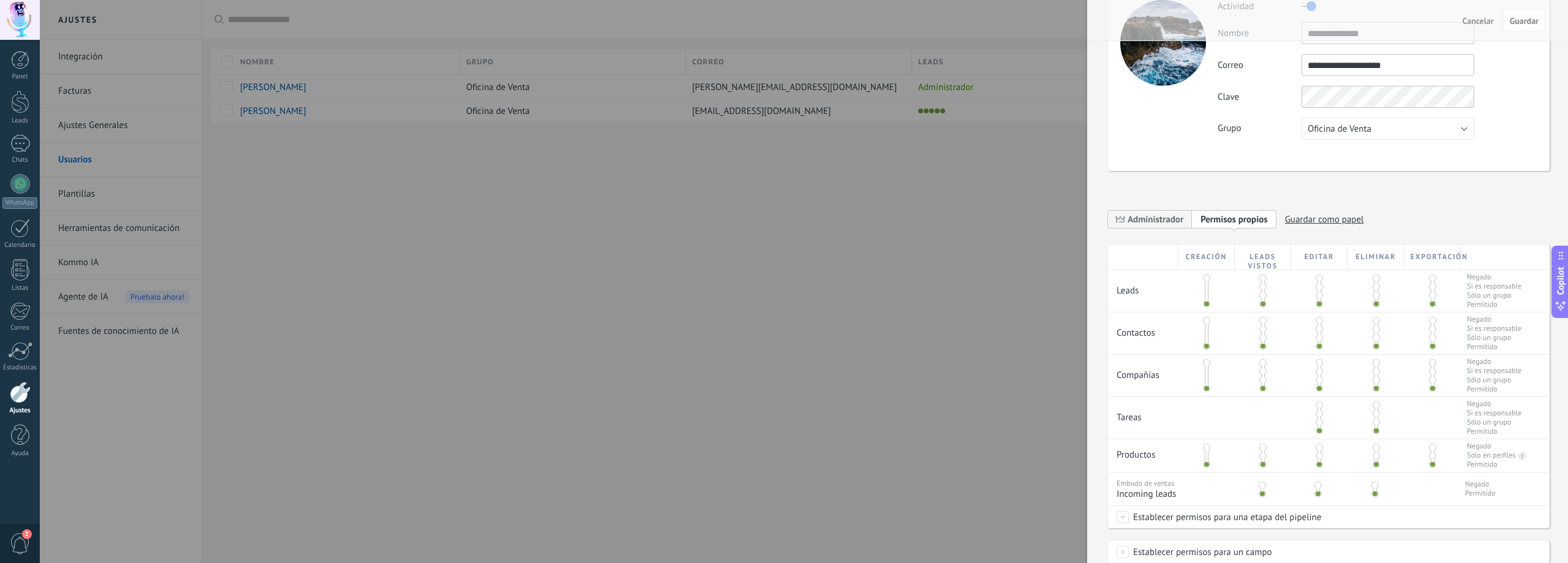
scroll to position [123, 0]
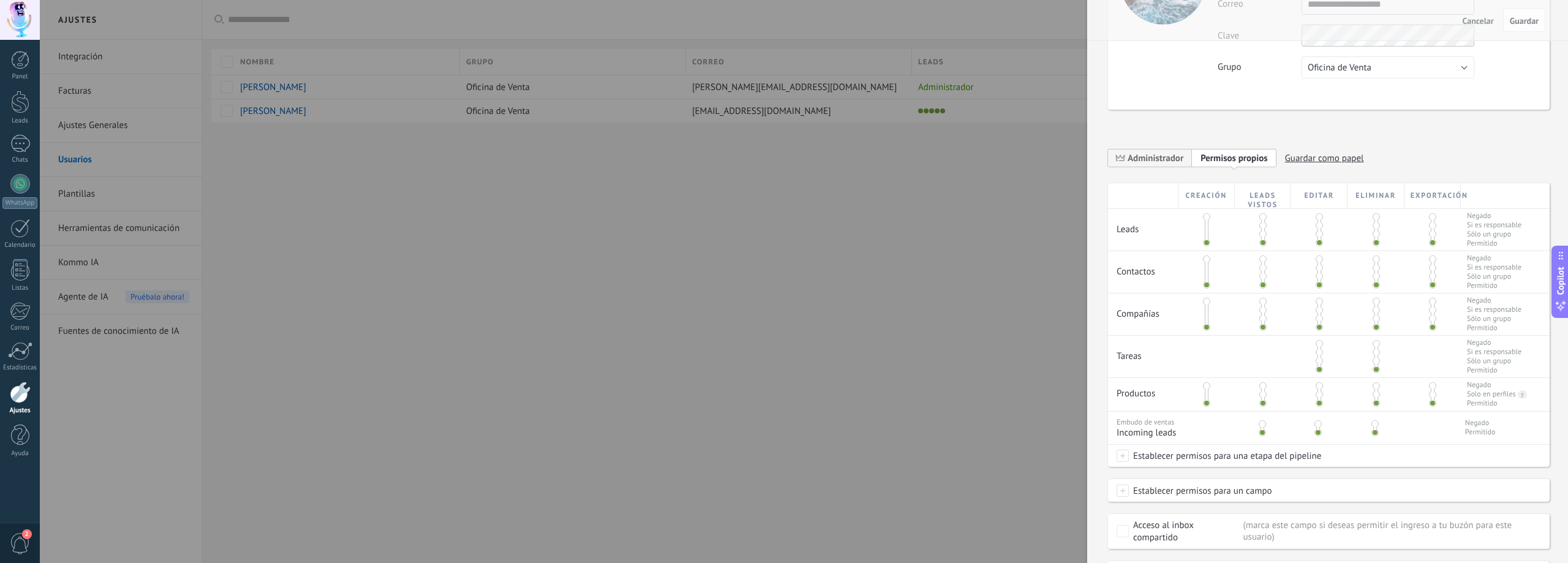
click at [1001, 350] on div at bounding box center [784, 281] width 1568 height 563
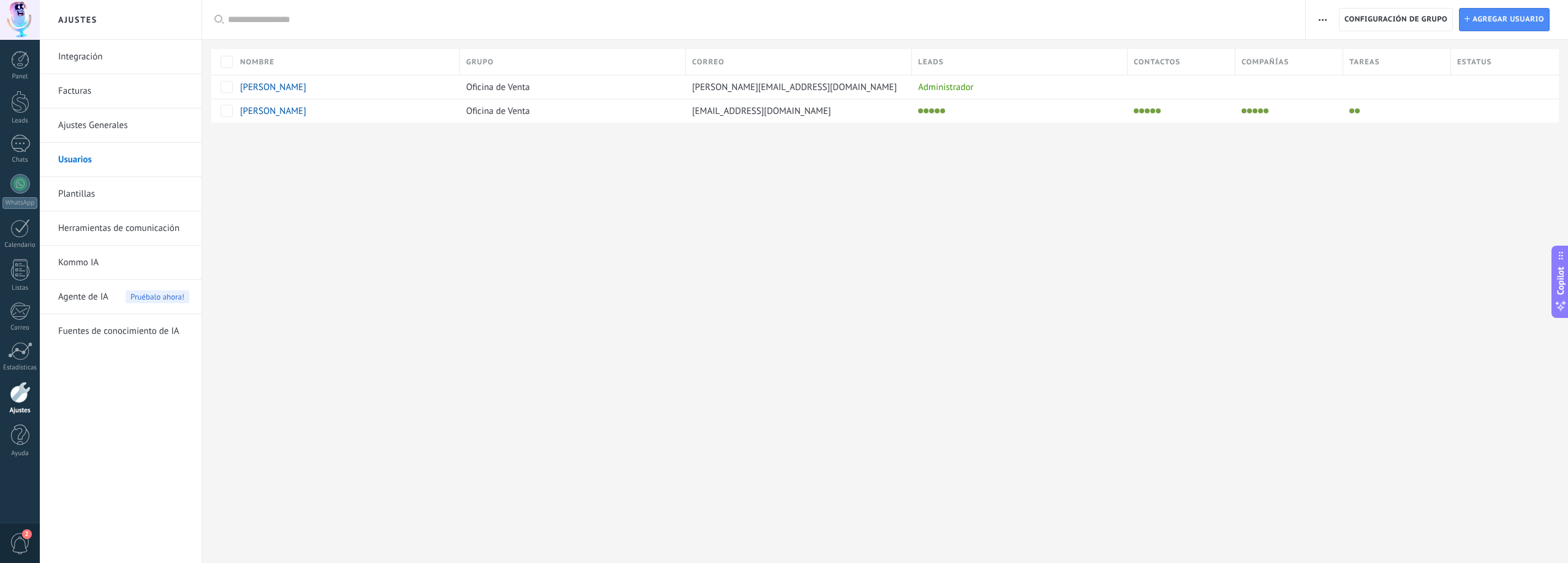
click at [1327, 23] on button "button" at bounding box center [1323, 20] width 17 height 23
click at [355, 191] on div "Ajustes Integración Facturas Ajustes Generales Usuarios Plantillas Herramientas…" at bounding box center [804, 281] width 1529 height 563
click at [20, 155] on link "1 Chats" at bounding box center [20, 149] width 40 height 30
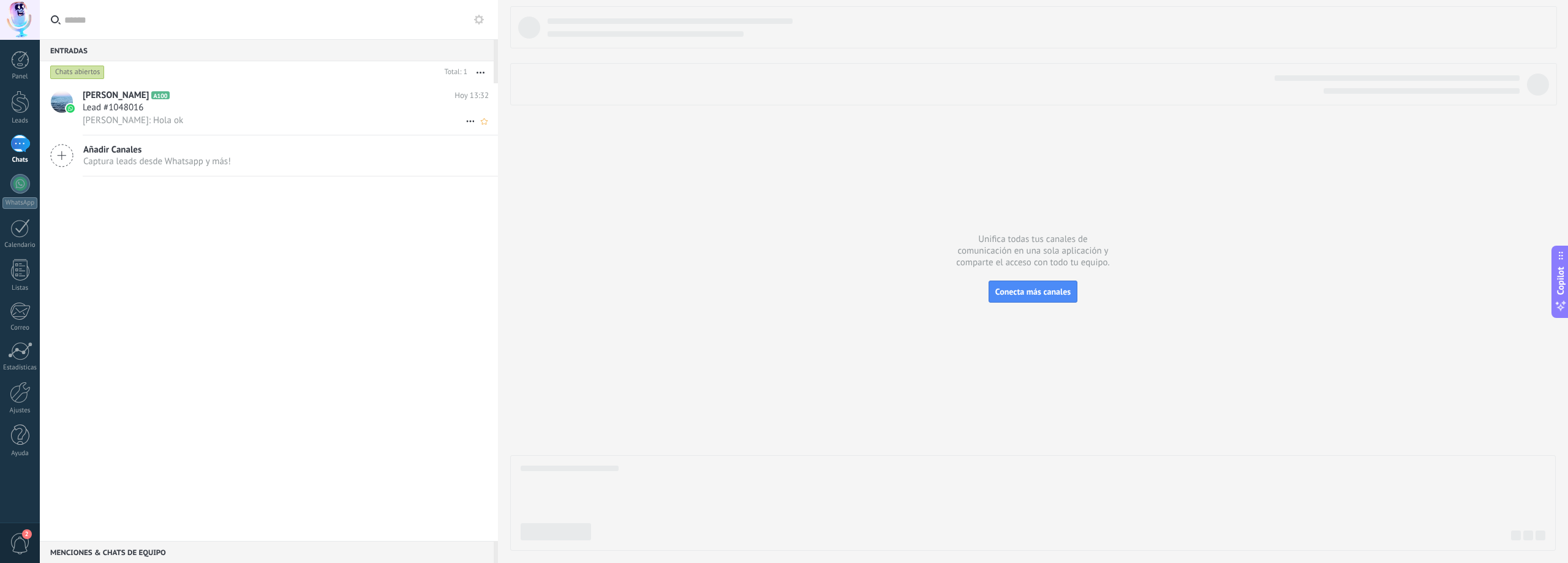
click at [398, 107] on div "Lead #1048016" at bounding box center [286, 108] width 406 height 12
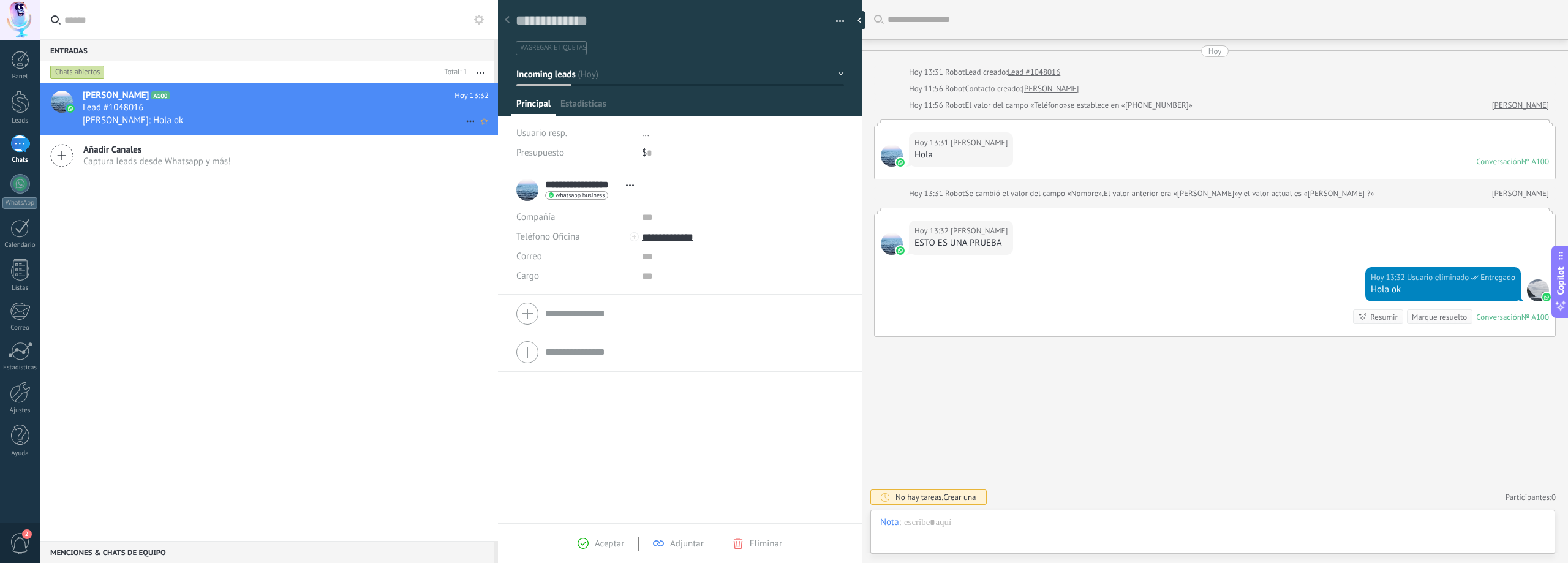
scroll to position [18, 0]
click at [645, 132] on span "..." at bounding box center [645, 133] width 8 height 11
type input "**********"
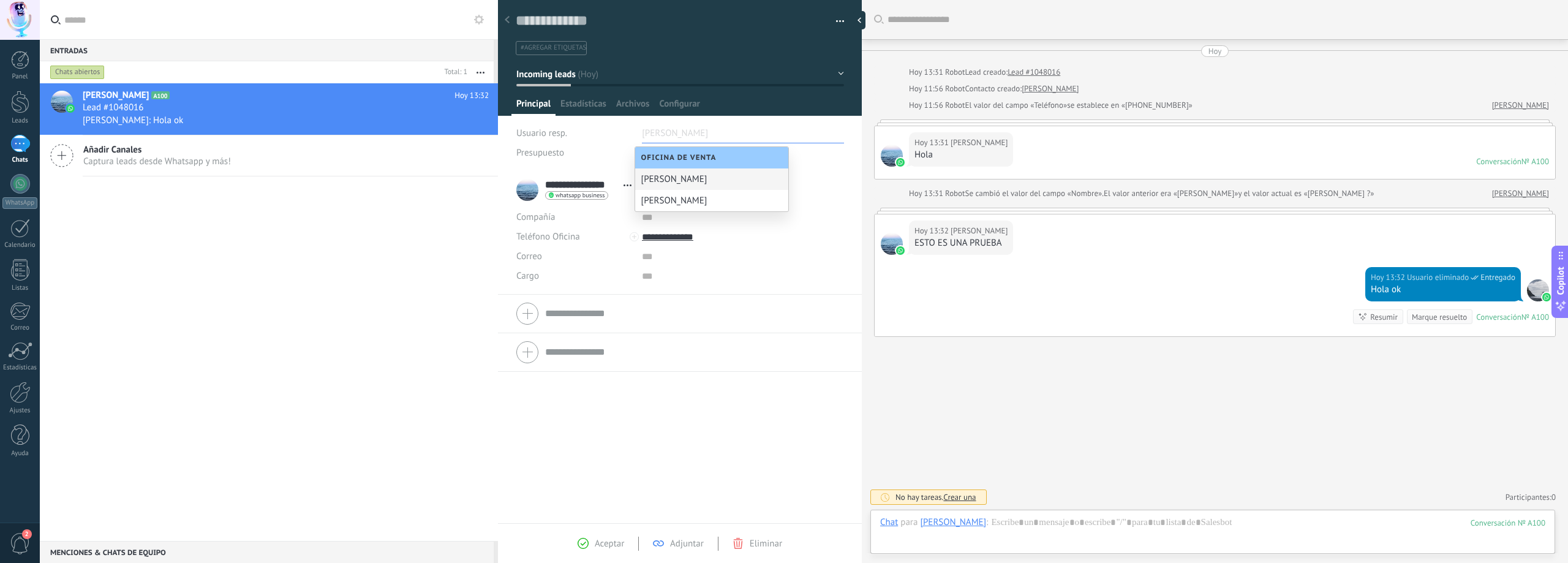
click at [305, 373] on div "[PERSON_NAME] A100 [DATE] 13:32 Lead #1048016 [PERSON_NAME]: Hola ok Añadir Can…" at bounding box center [269, 312] width 458 height 458
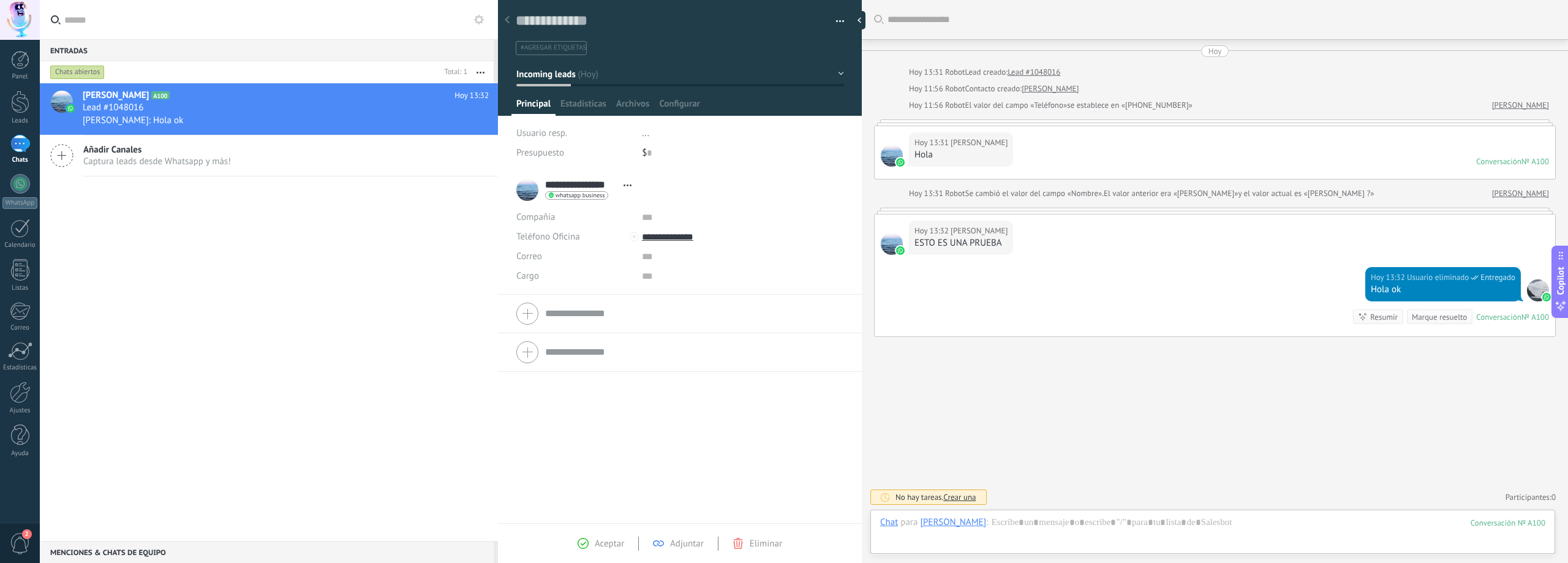
click at [532, 190] on div "**********" at bounding box center [577, 189] width 121 height 30
click at [69, 100] on div at bounding box center [61, 102] width 22 height 22
click at [530, 193] on div "**********" at bounding box center [577, 189] width 121 height 30
click at [466, 120] on icon at bounding box center [470, 120] width 14 height 14
click at [451, 227] on div at bounding box center [784, 281] width 1568 height 563
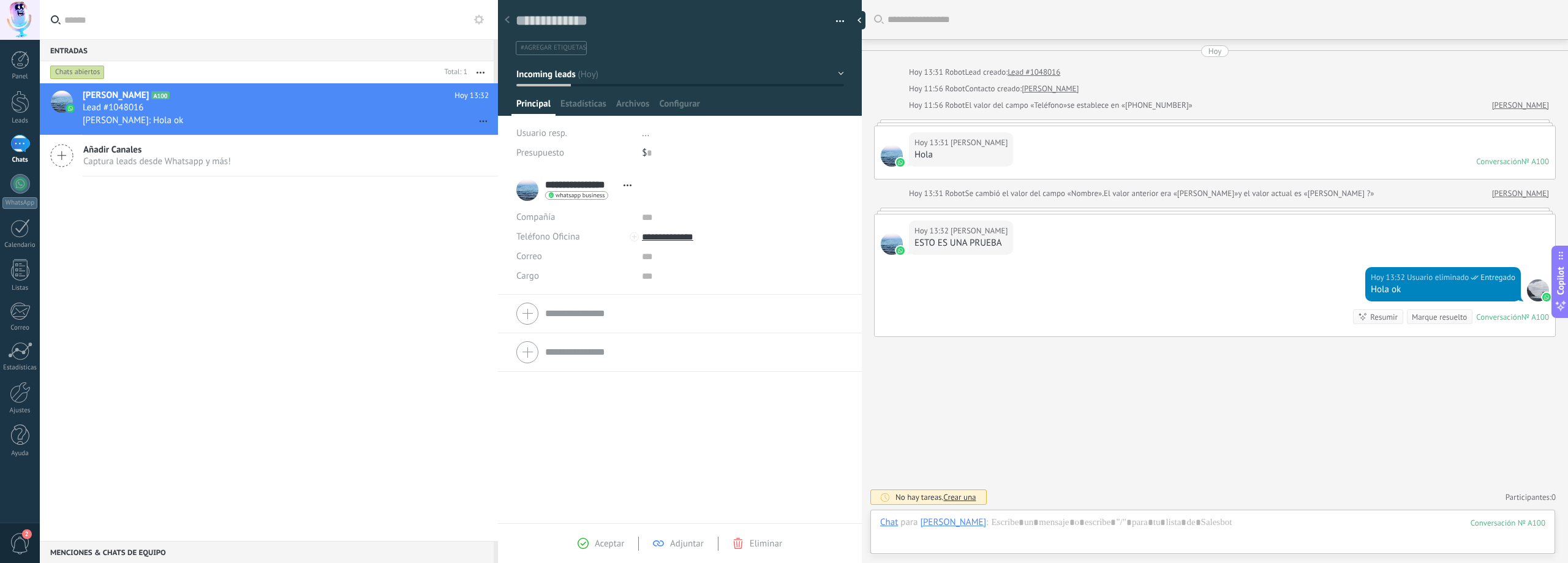
click at [759, 545] on span "Eliminar" at bounding box center [766, 543] width 33 height 11
